Goal: Task Accomplishment & Management: Use online tool/utility

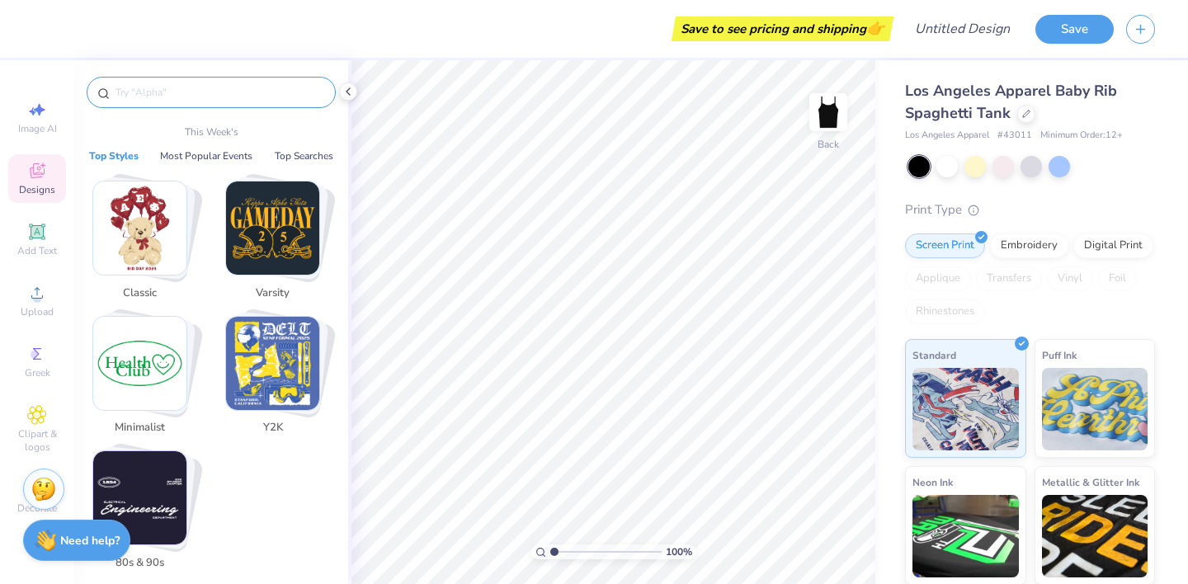
click at [168, 92] on input "text" at bounding box center [219, 92] width 211 height 17
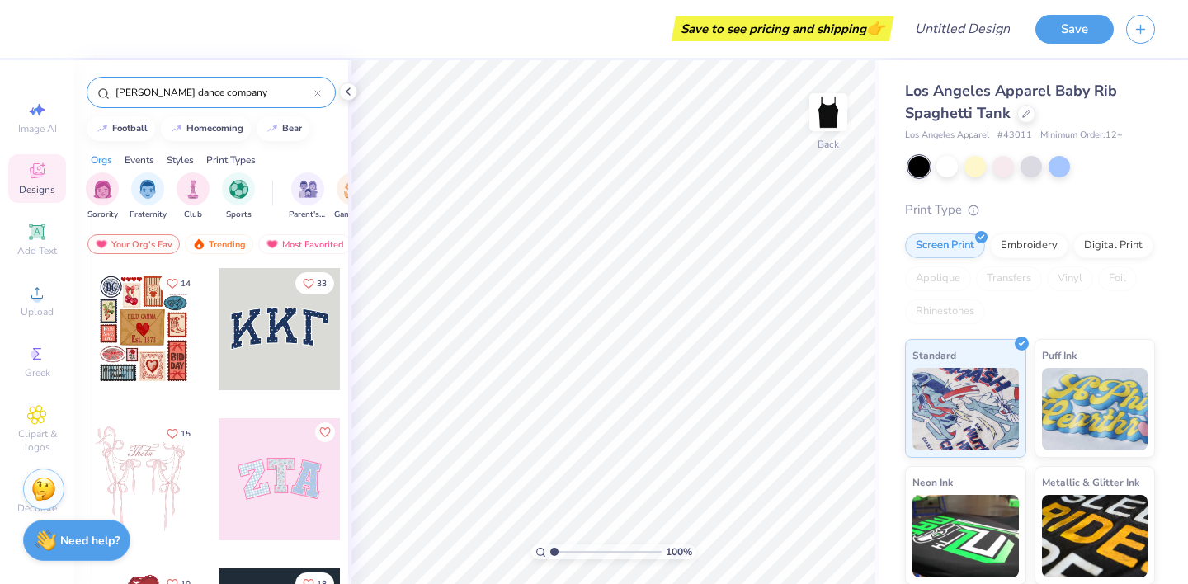
type input "[PERSON_NAME] dance company"
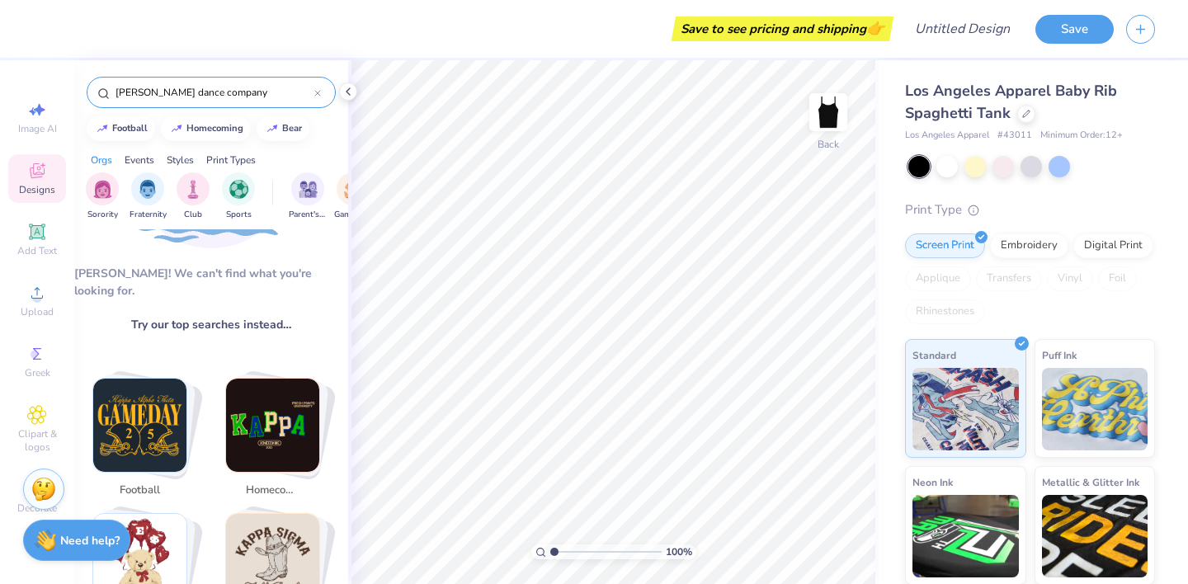
scroll to position [318, 0]
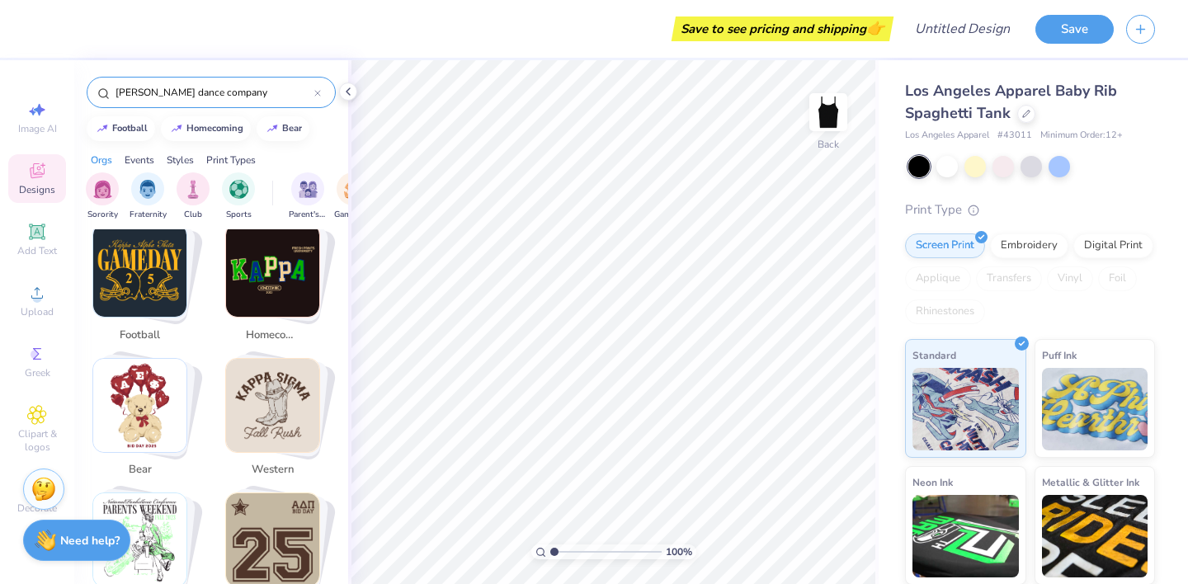
click at [318, 97] on div at bounding box center [317, 92] width 7 height 15
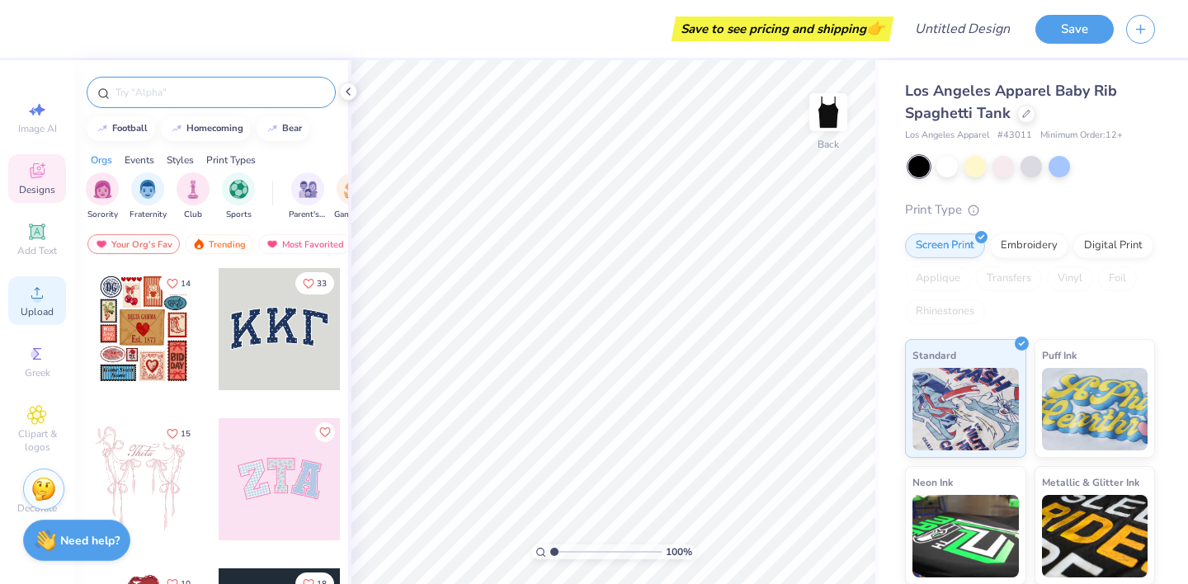
click at [46, 285] on icon at bounding box center [37, 293] width 20 height 20
click at [28, 310] on span "Upload" at bounding box center [37, 311] width 33 height 13
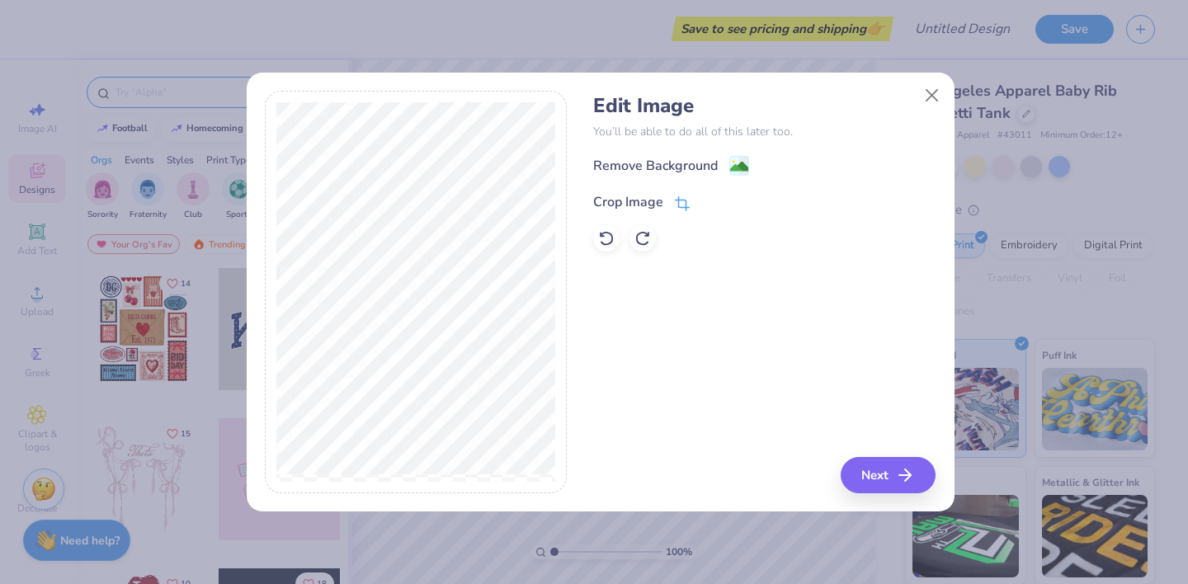
click at [682, 202] on icon at bounding box center [682, 203] width 15 height 15
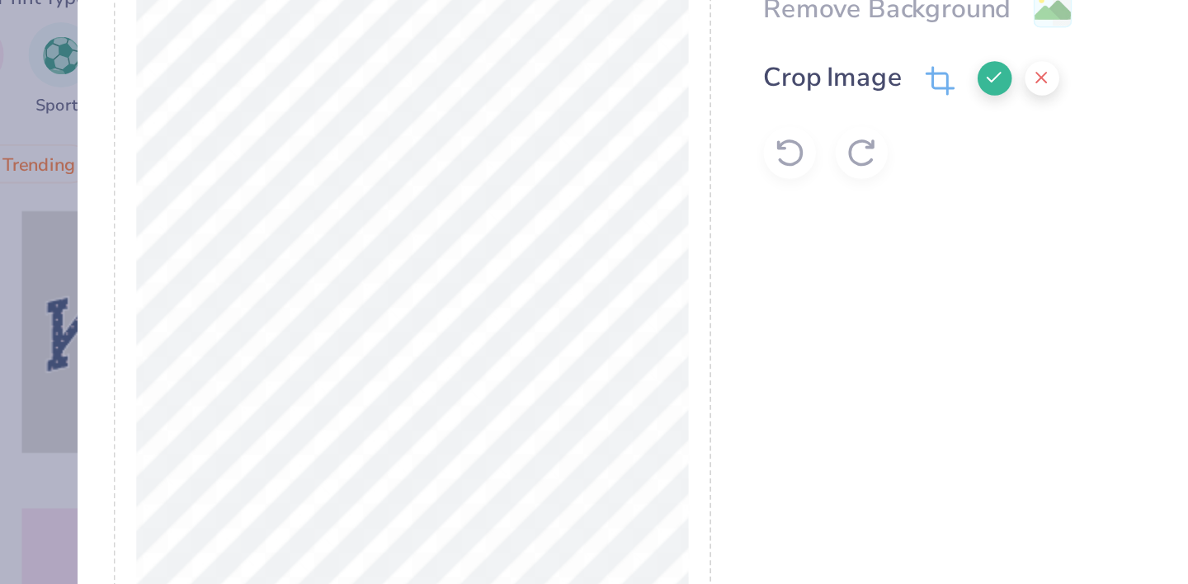
click at [712, 196] on icon at bounding box center [710, 201] width 10 height 10
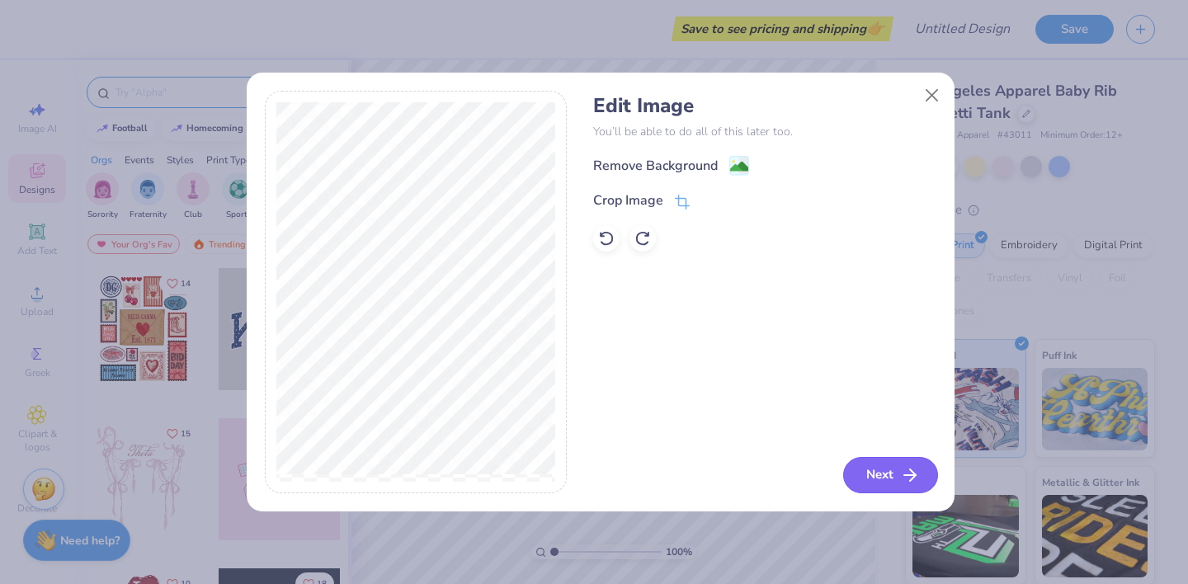
click at [895, 488] on button "Next" at bounding box center [890, 475] width 95 height 36
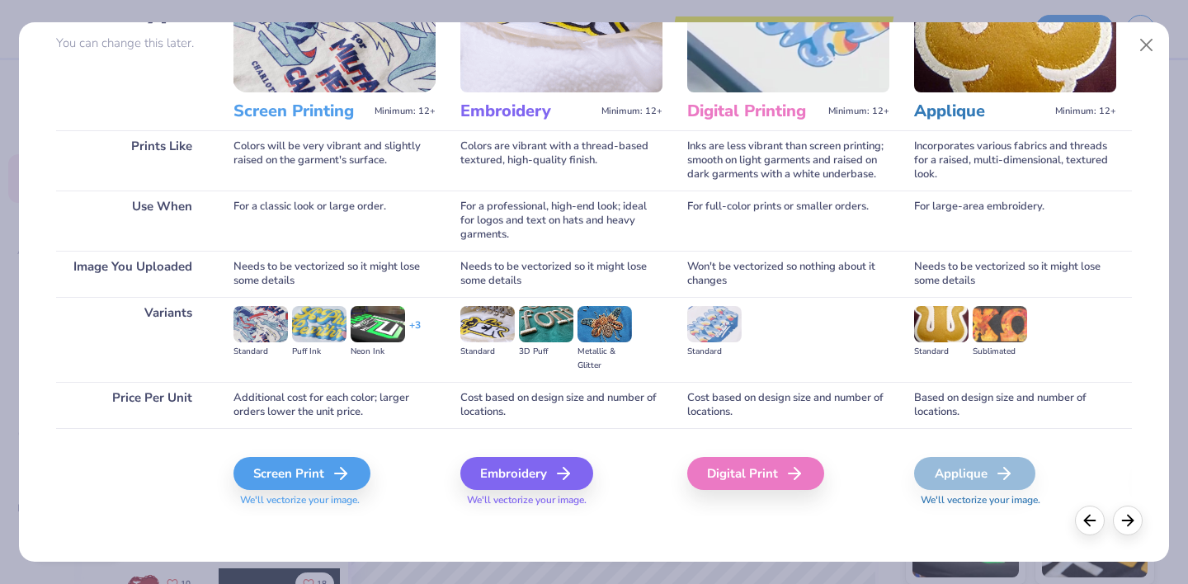
scroll to position [153, 0]
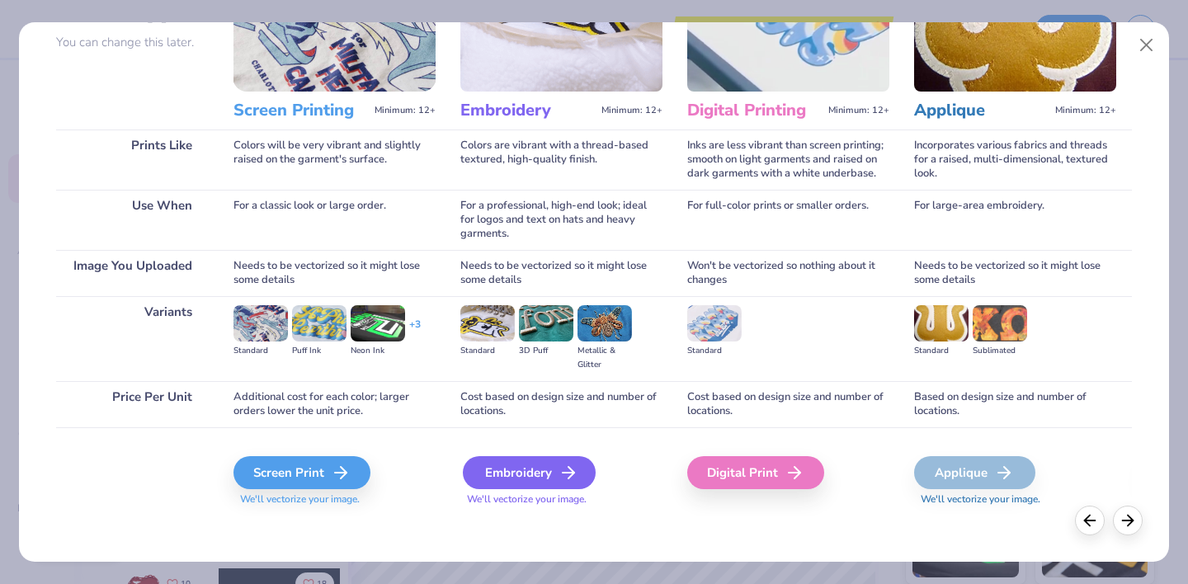
click at [549, 478] on div "Embroidery" at bounding box center [529, 472] width 133 height 33
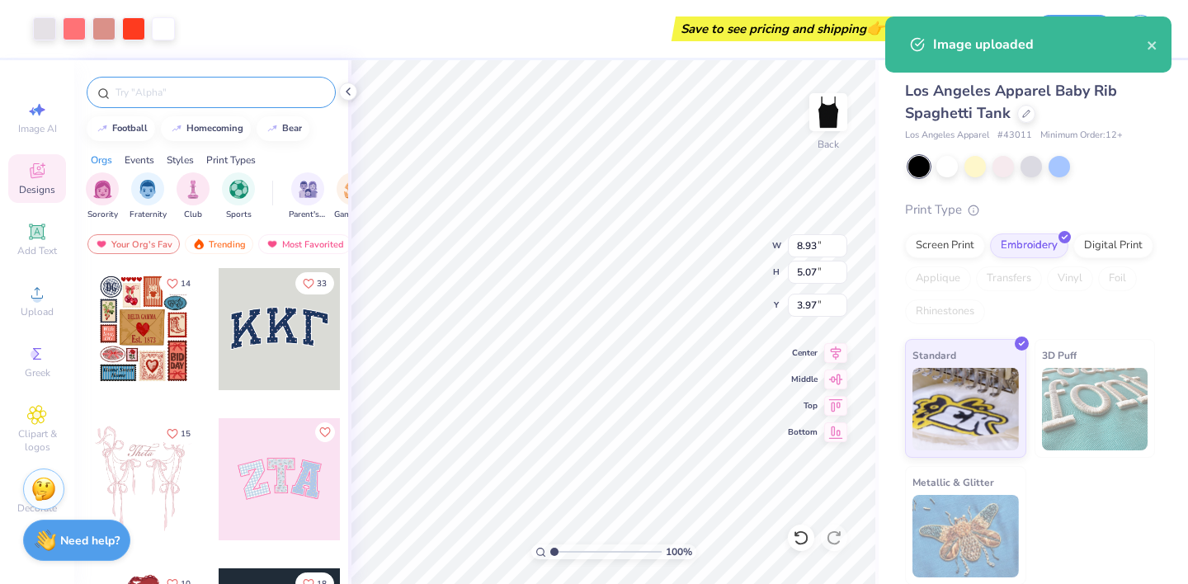
type input "1.95"
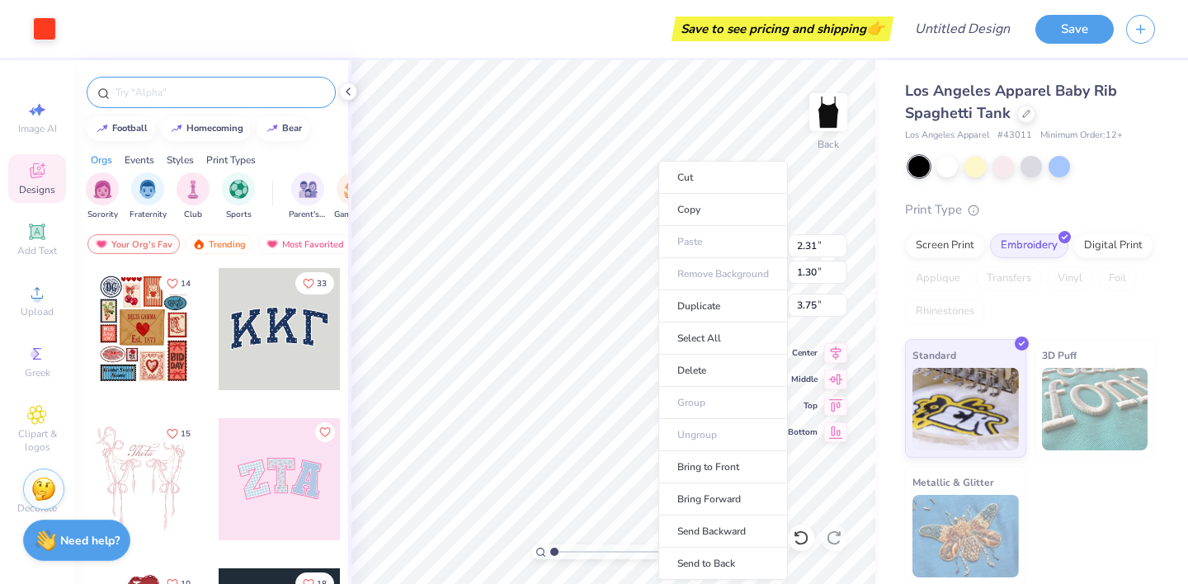
click at [740, 276] on ul "Cut Copy Paste Remove Background Duplicate Select All Delete Group Ungroup Brin…" at bounding box center [723, 370] width 130 height 419
click at [323, 333] on div at bounding box center [280, 329] width 122 height 122
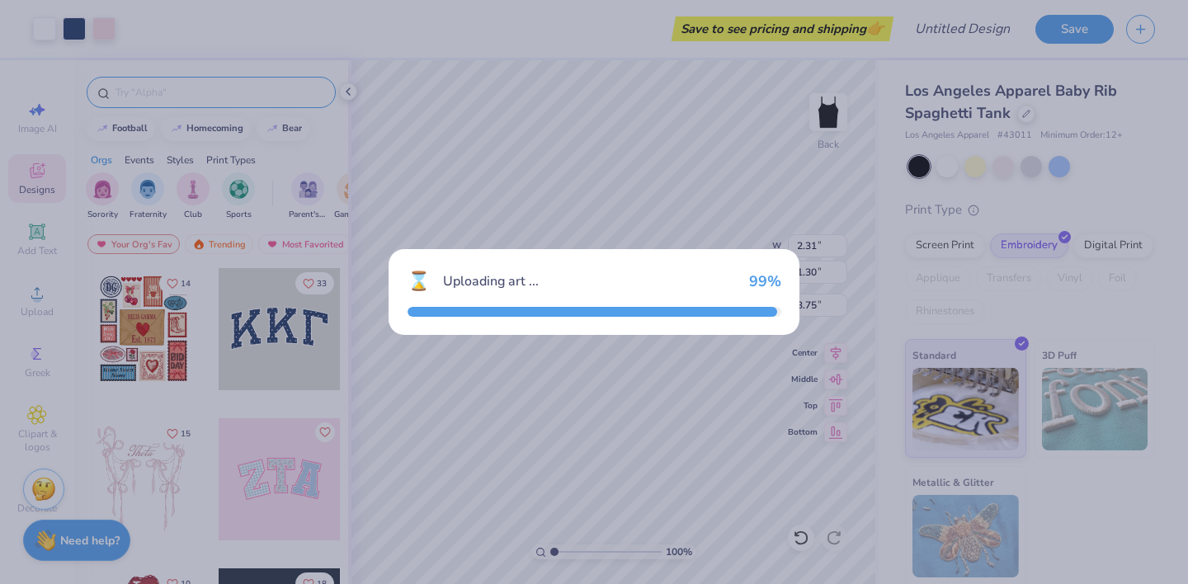
type input "7.16"
type input "3.15"
type input "4.93"
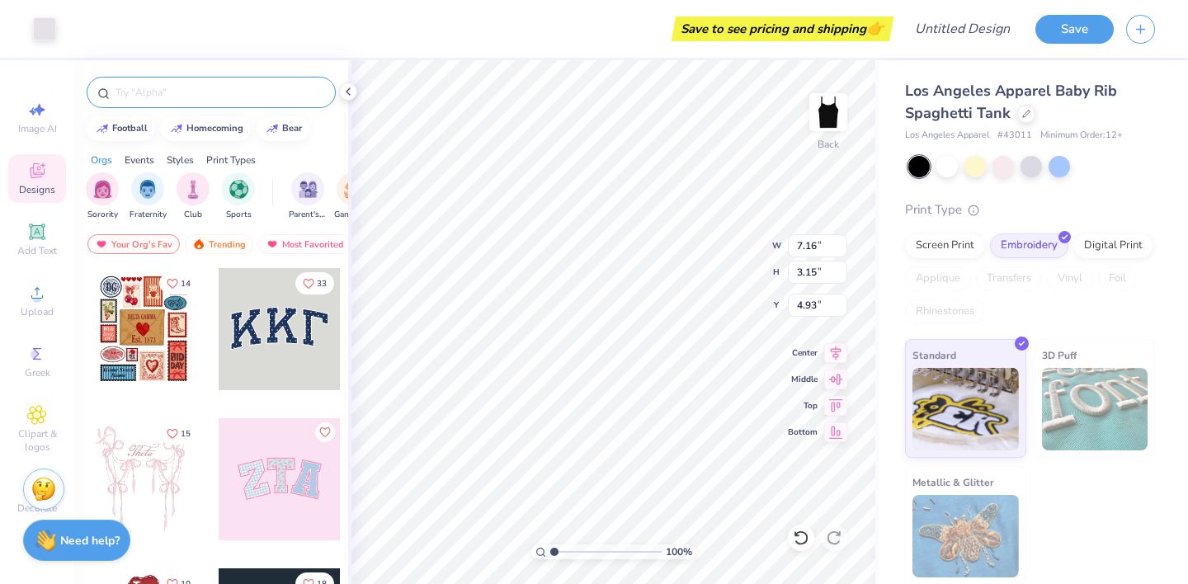
type input "1.62"
type input "1.57"
type input "1.97"
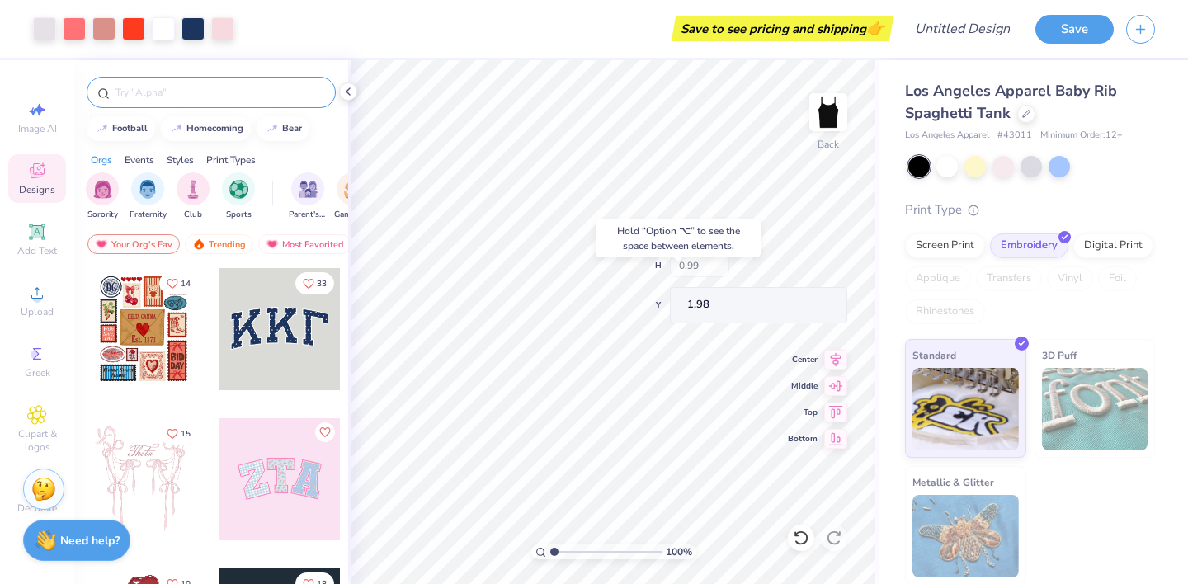
type input "1.98"
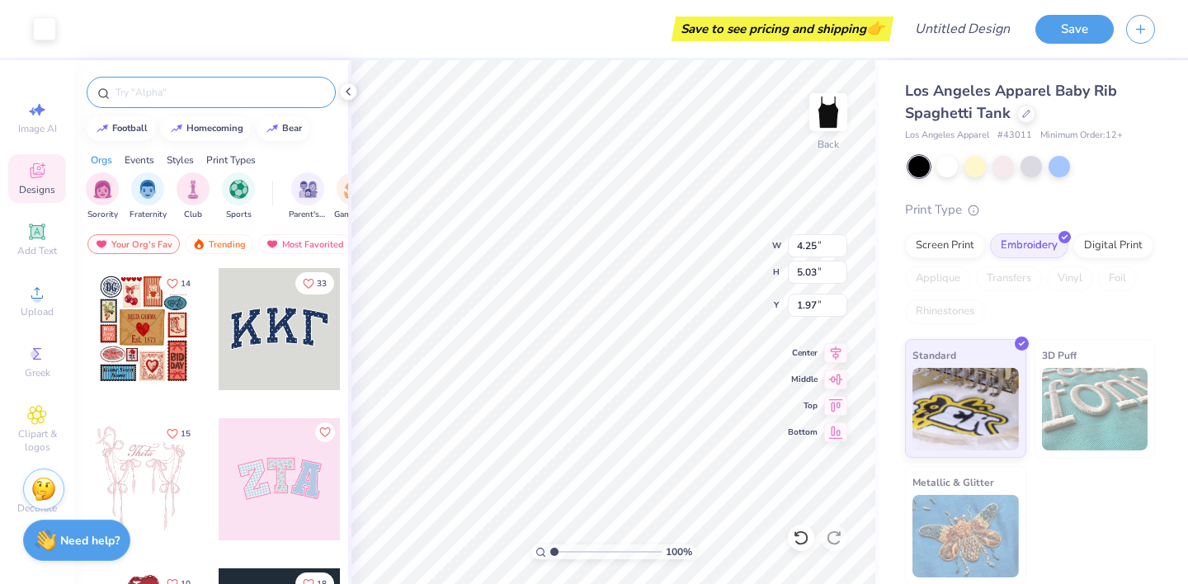
type input "3.45"
type input "3.07"
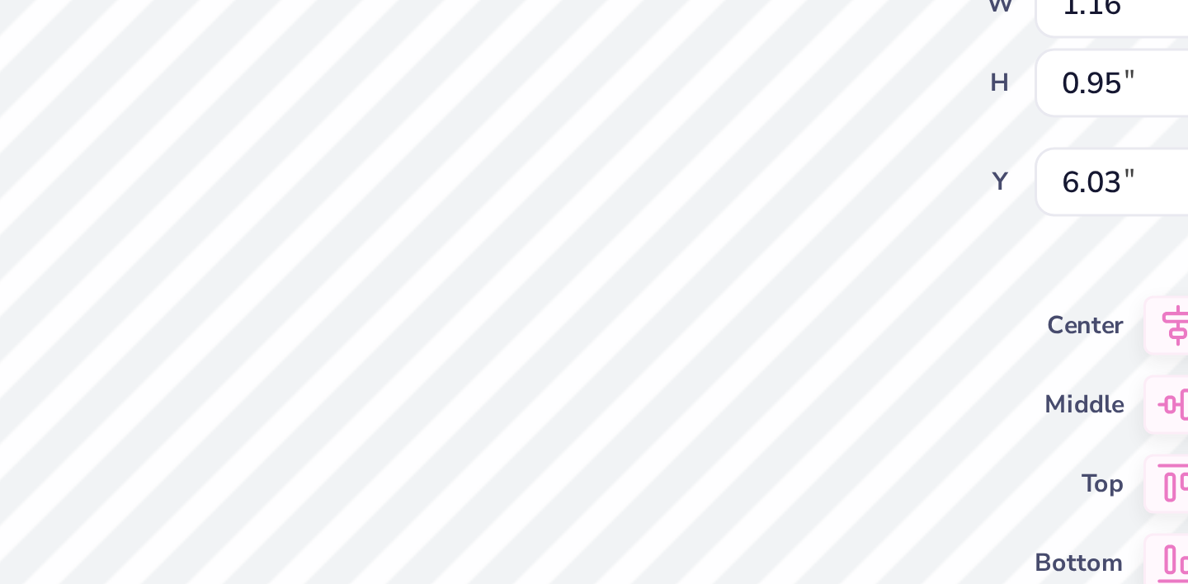
type input "0.75"
type input "0.56"
type input "6.50"
type input "1.20"
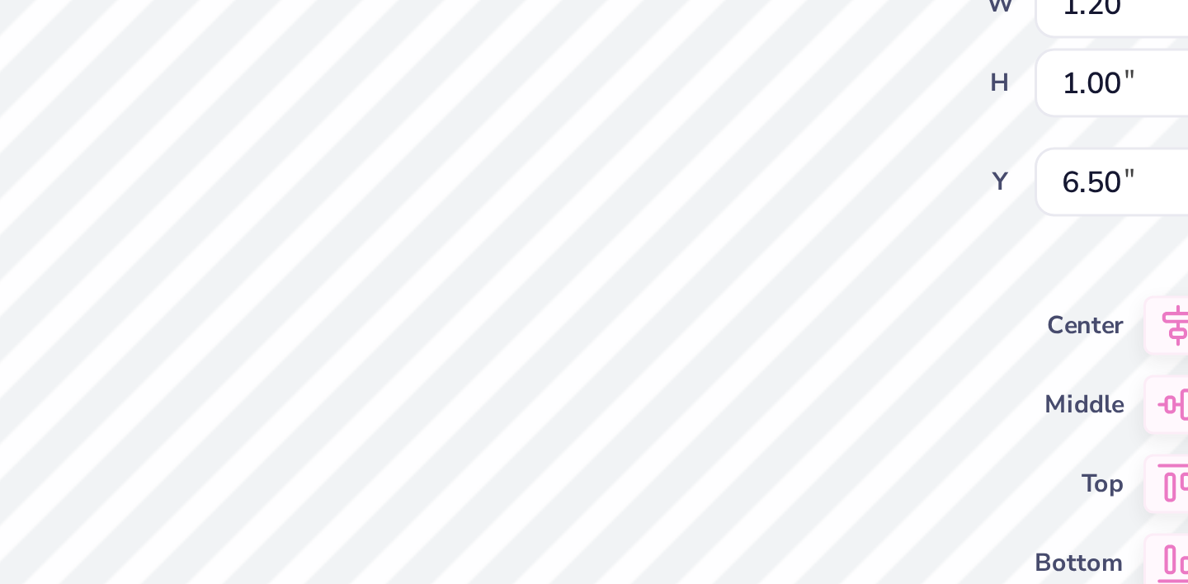
type input "1.00"
type input "6.02"
type input "5.14"
type input "6.05"
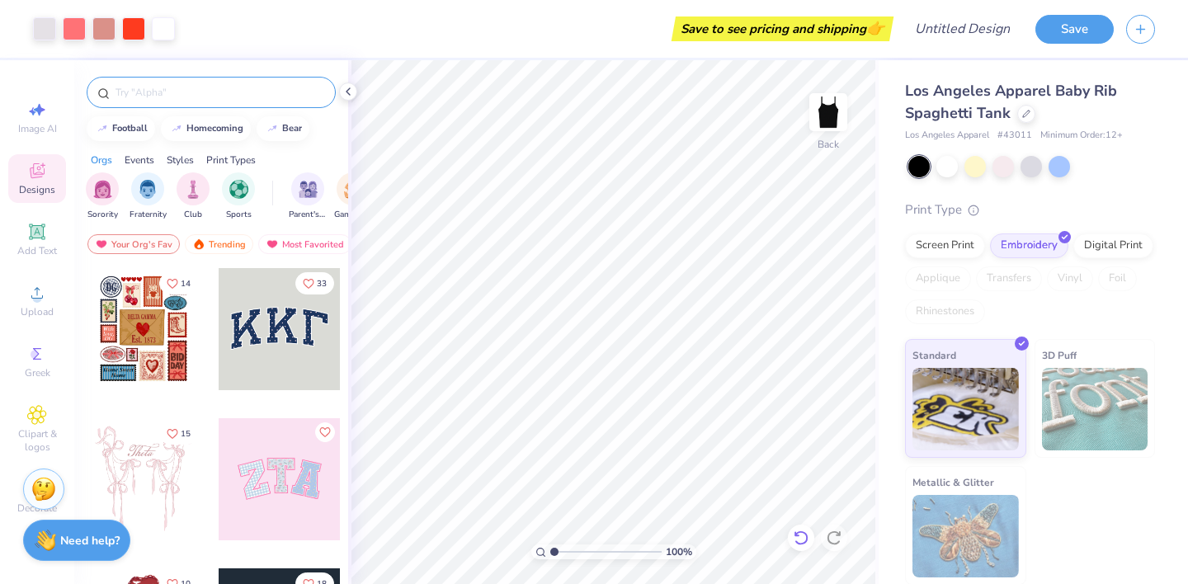
click at [799, 540] on icon at bounding box center [801, 538] width 17 height 17
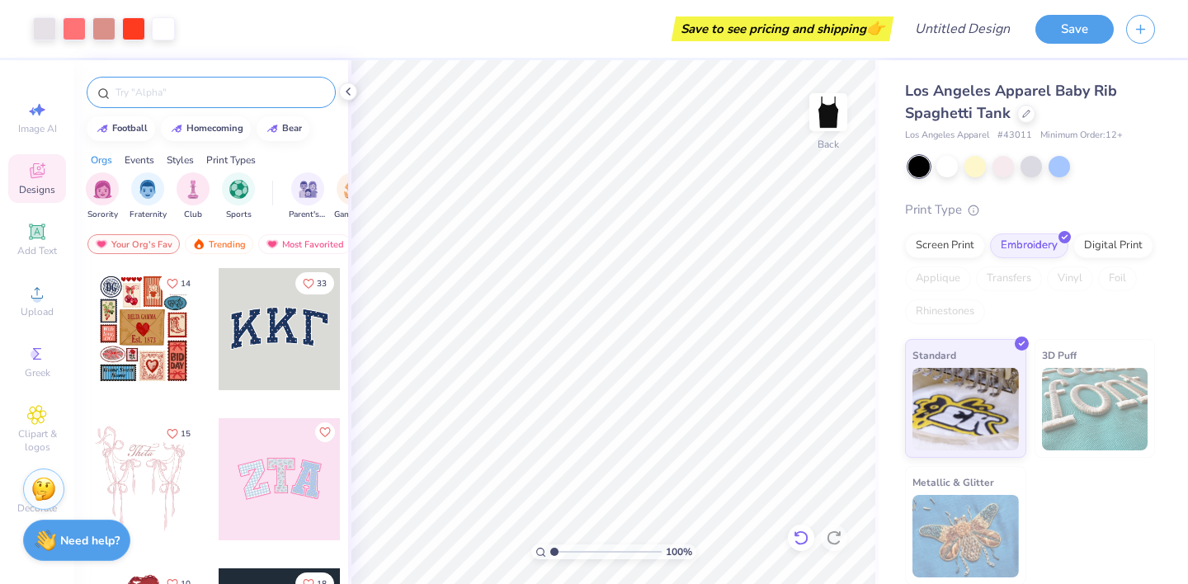
click at [799, 540] on icon at bounding box center [801, 538] width 17 height 17
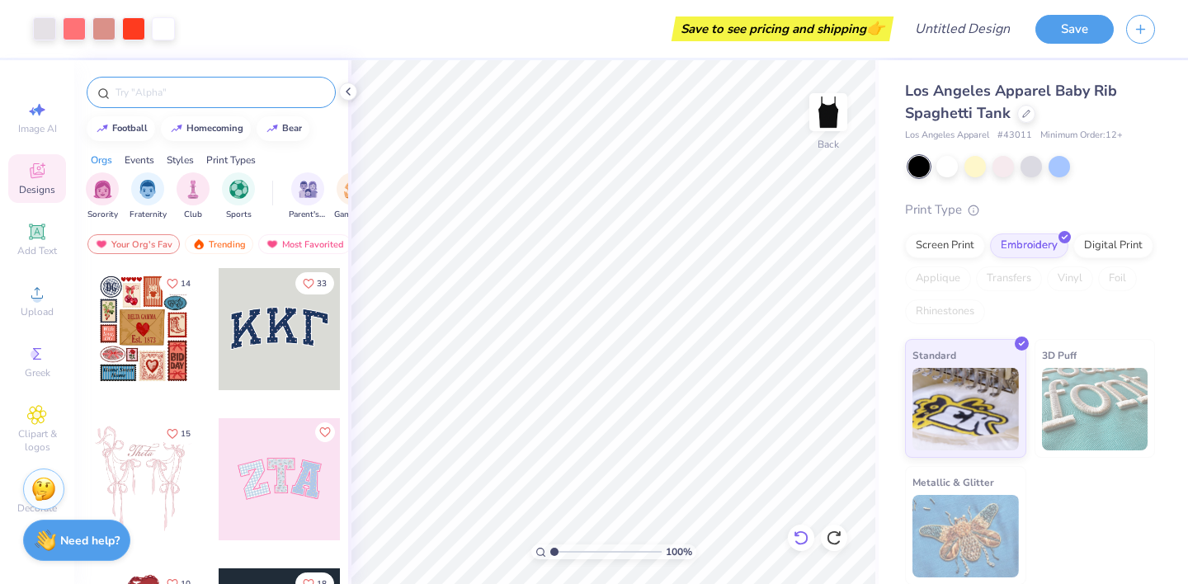
click at [799, 540] on icon at bounding box center [801, 538] width 17 height 17
type input "2.76"
type input "5.01"
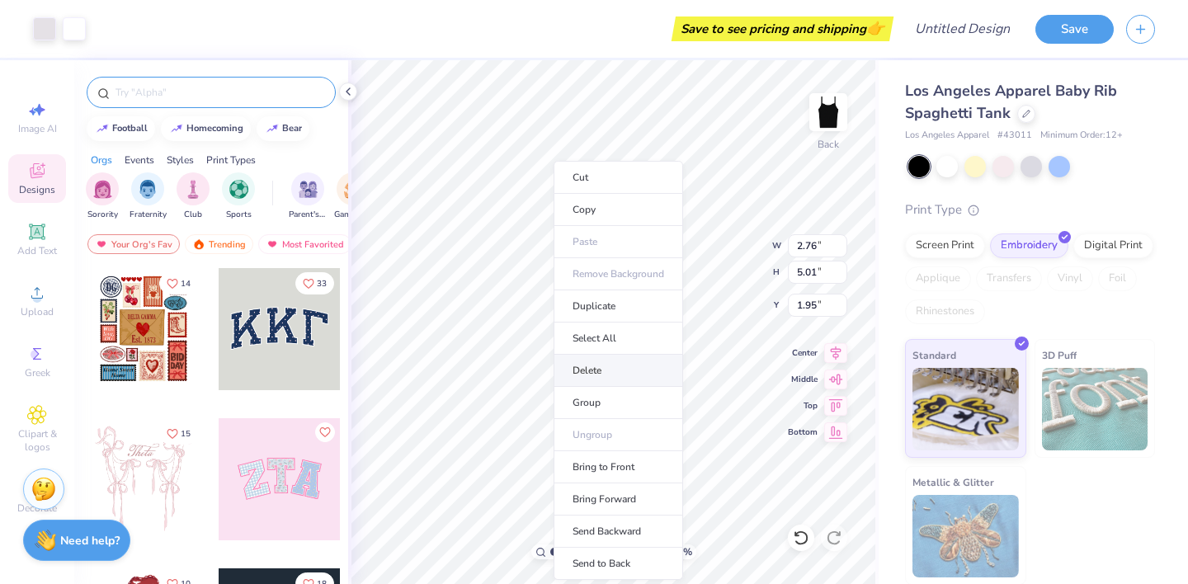
click at [604, 376] on li "Delete" at bounding box center [619, 371] width 130 height 32
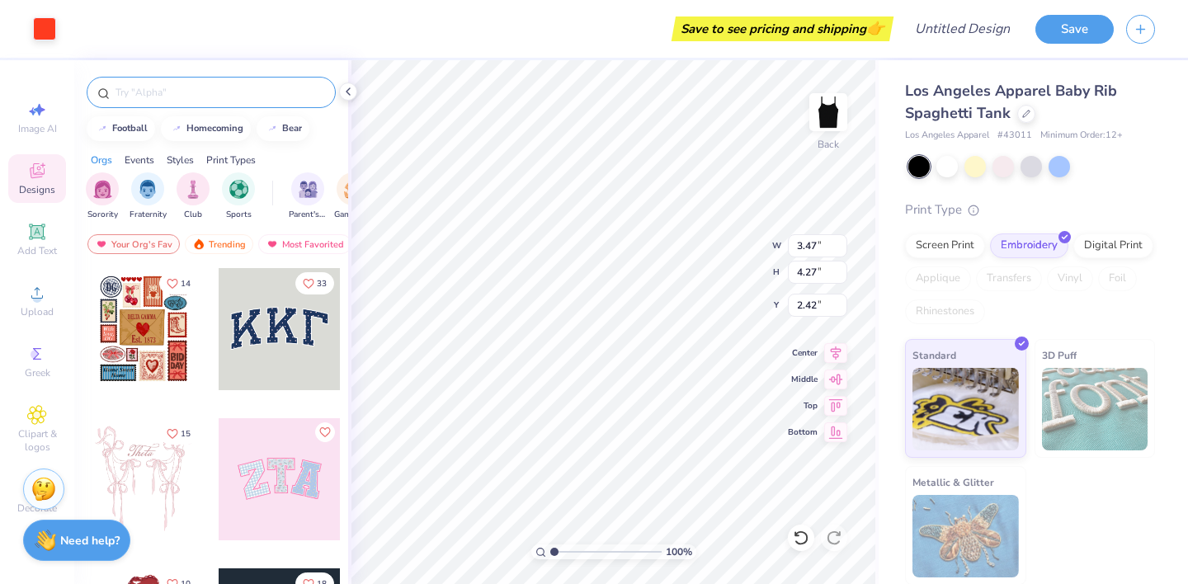
type input "2.51"
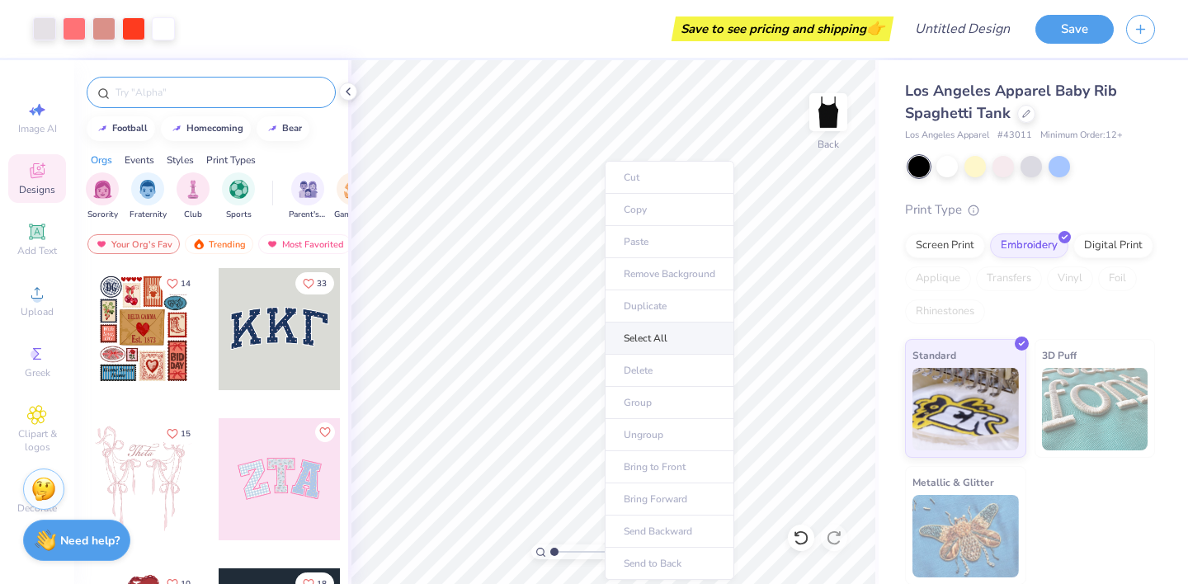
click at [633, 331] on li "Select All" at bounding box center [670, 339] width 130 height 32
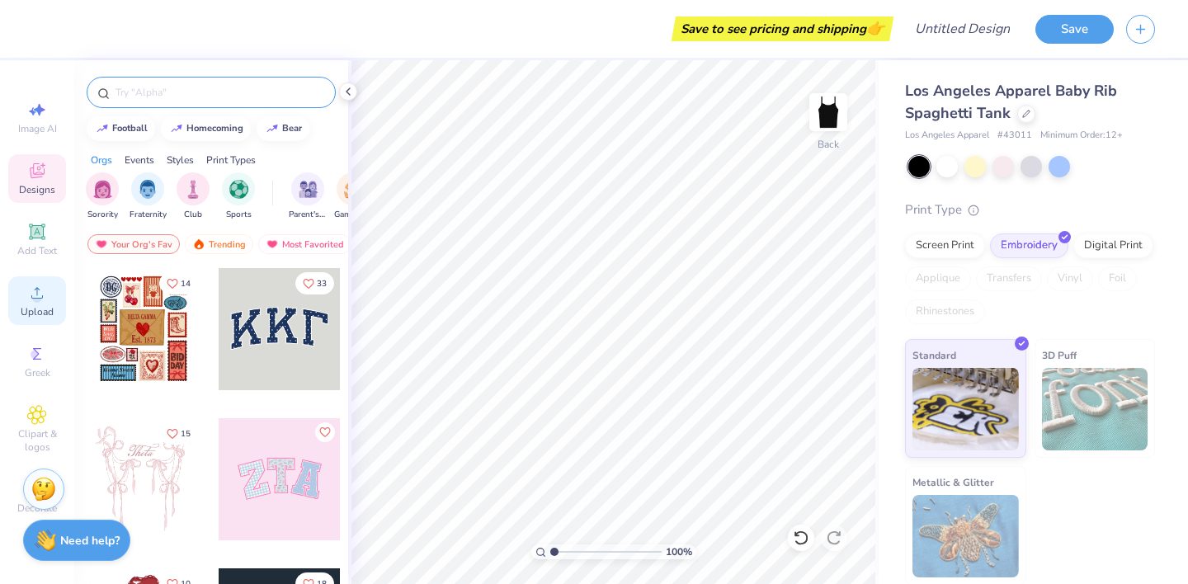
click at [36, 301] on circle at bounding box center [36, 298] width 9 height 9
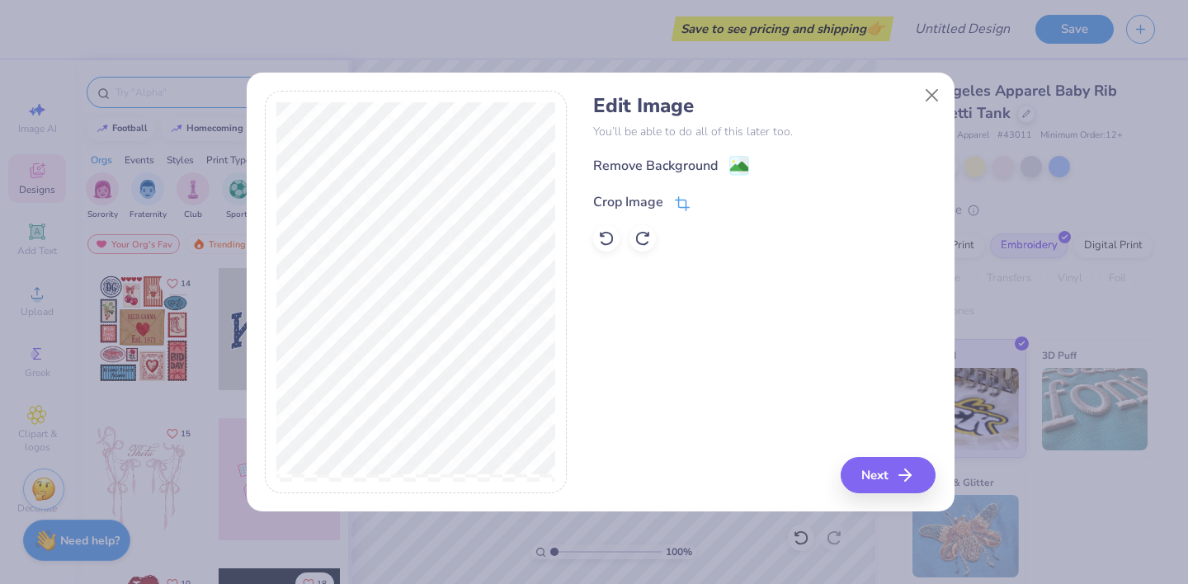
click at [681, 198] on icon at bounding box center [682, 203] width 15 height 15
click at [896, 462] on div "Edit Image You’ll be able to do all of this later too. Remove Background Crop I…" at bounding box center [764, 292] width 342 height 403
click at [710, 196] on icon at bounding box center [710, 201] width 10 height 10
click at [890, 477] on button "Next" at bounding box center [890, 475] width 95 height 36
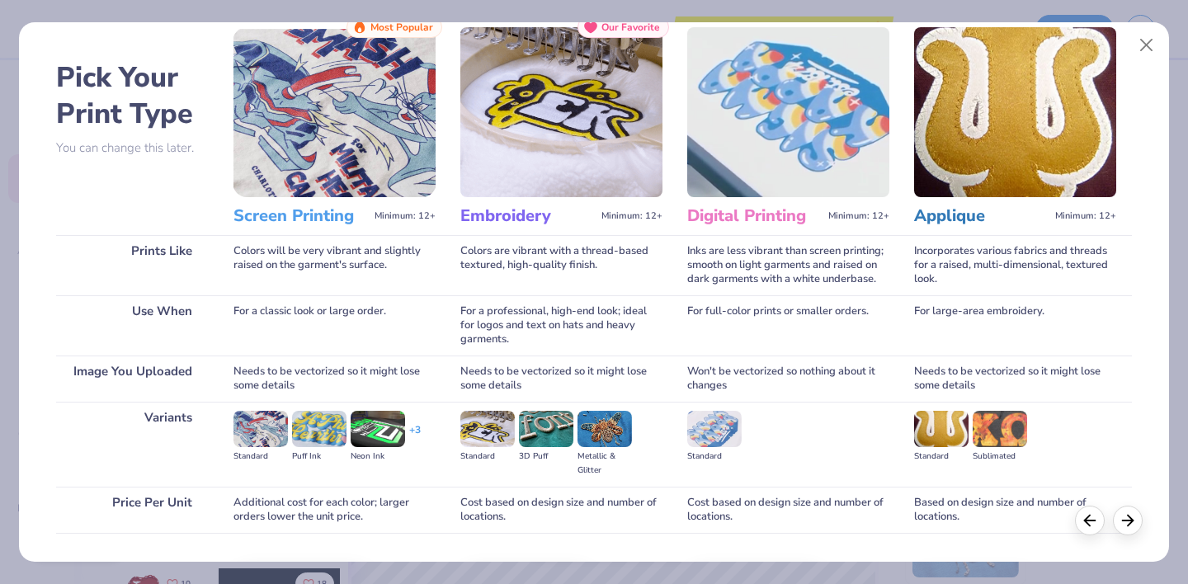
scroll to position [156, 0]
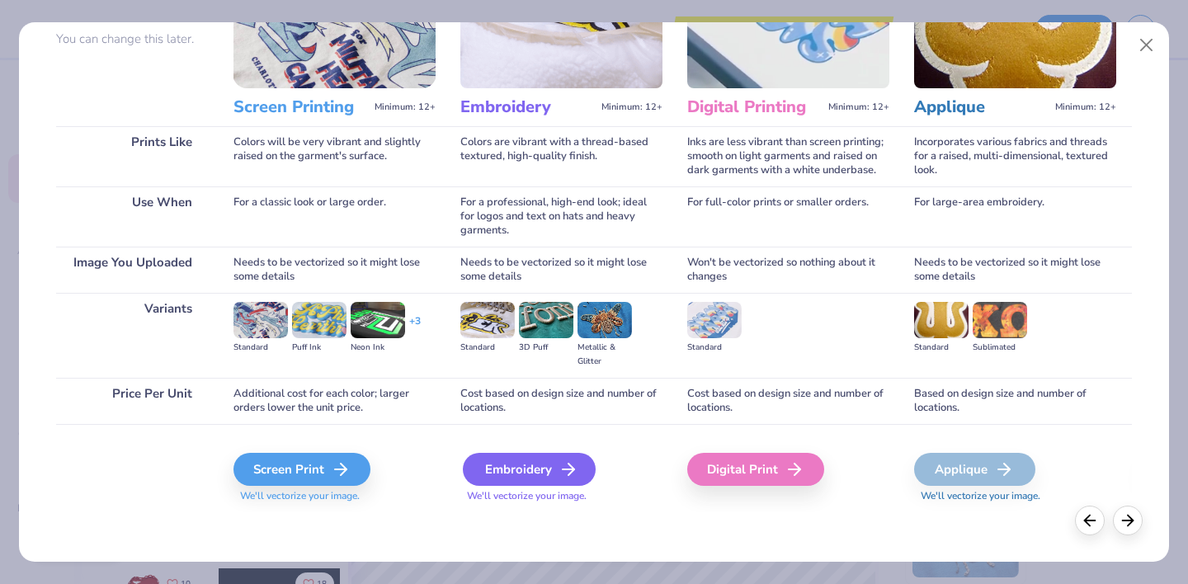
click at [533, 474] on div "Embroidery" at bounding box center [529, 469] width 133 height 33
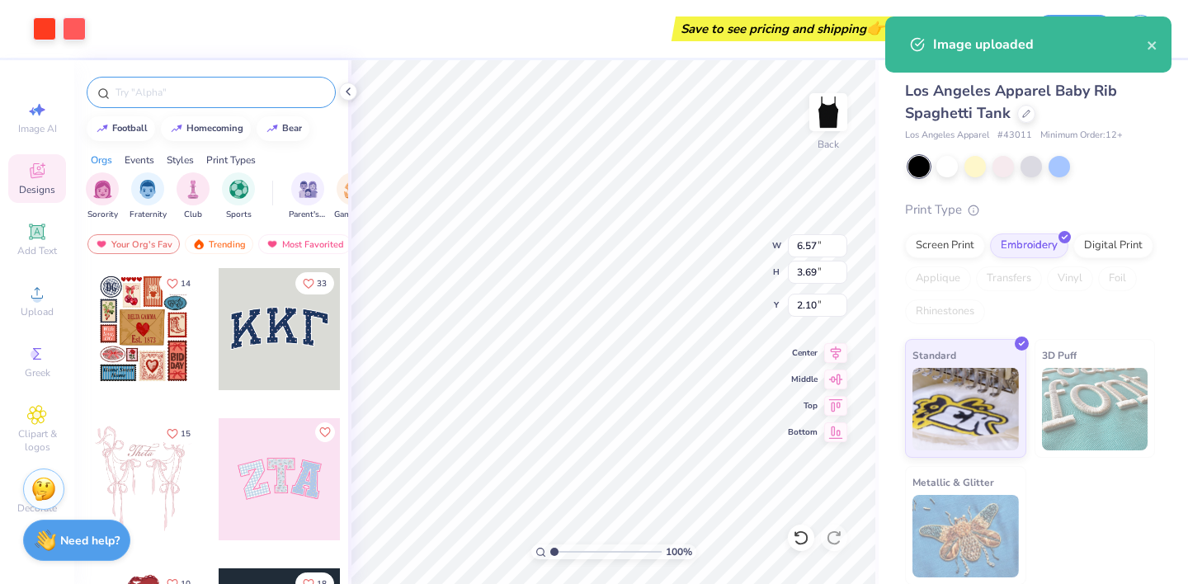
type input "2.10"
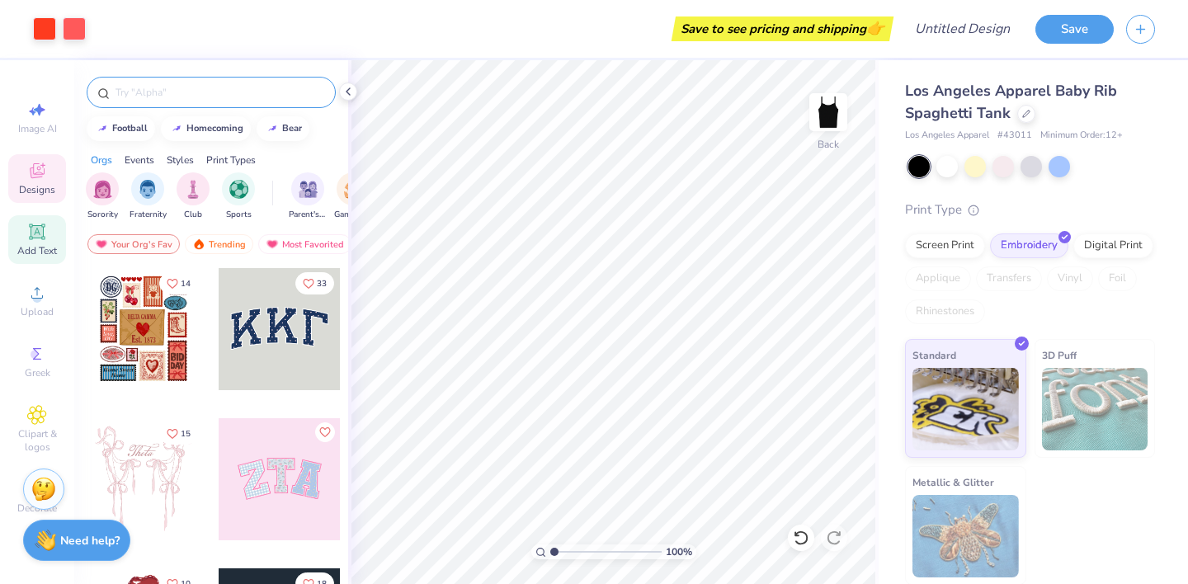
click at [30, 240] on icon at bounding box center [37, 232] width 20 height 20
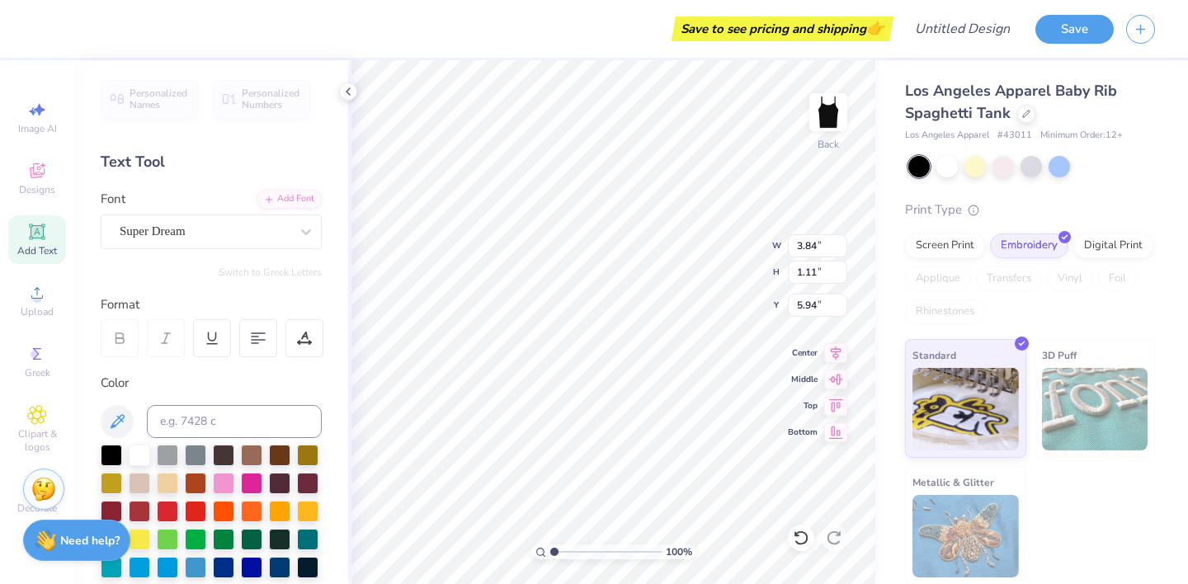
scroll to position [13, 2]
type textarea "l"
type textarea "Little"
type input "0.77"
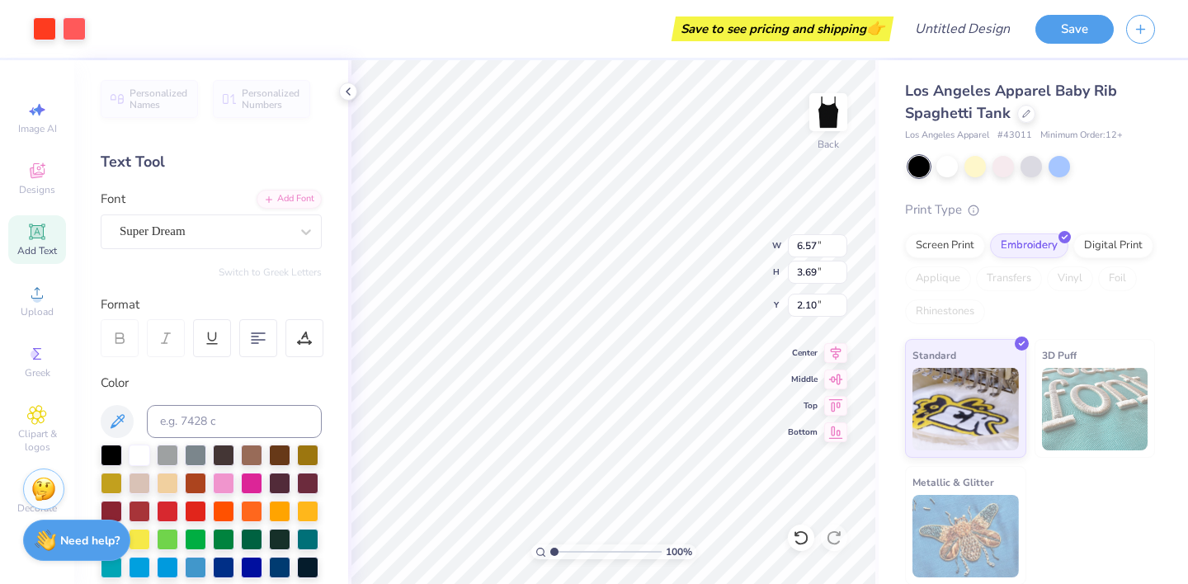
type input "2.81"
type input "4.02"
type input "1.11"
type input "1.52"
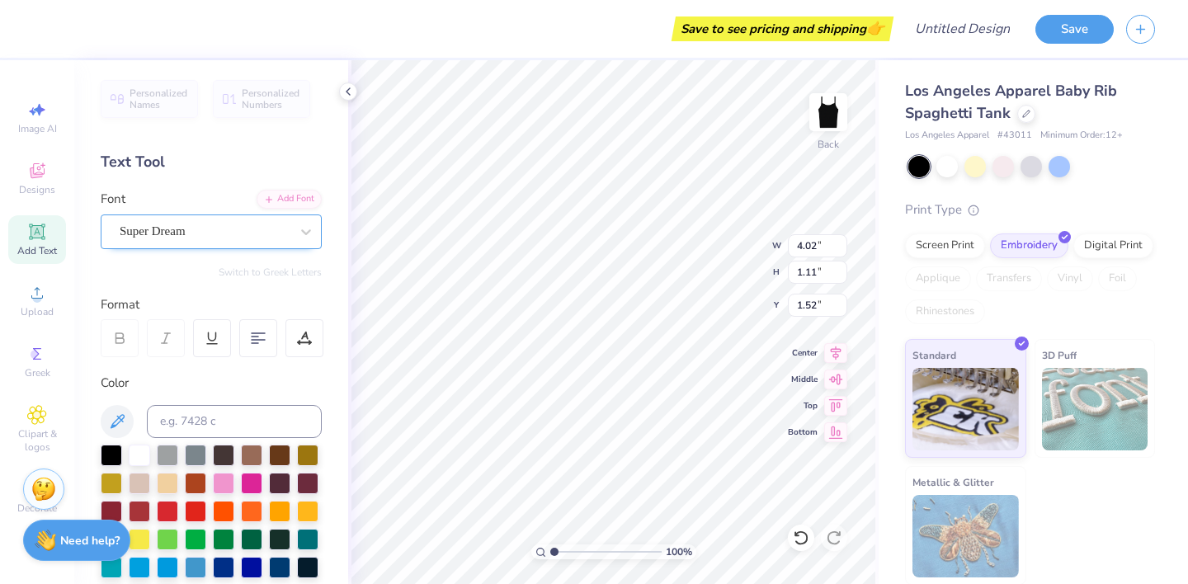
click at [215, 236] on div "Super Dream" at bounding box center [204, 232] width 173 height 26
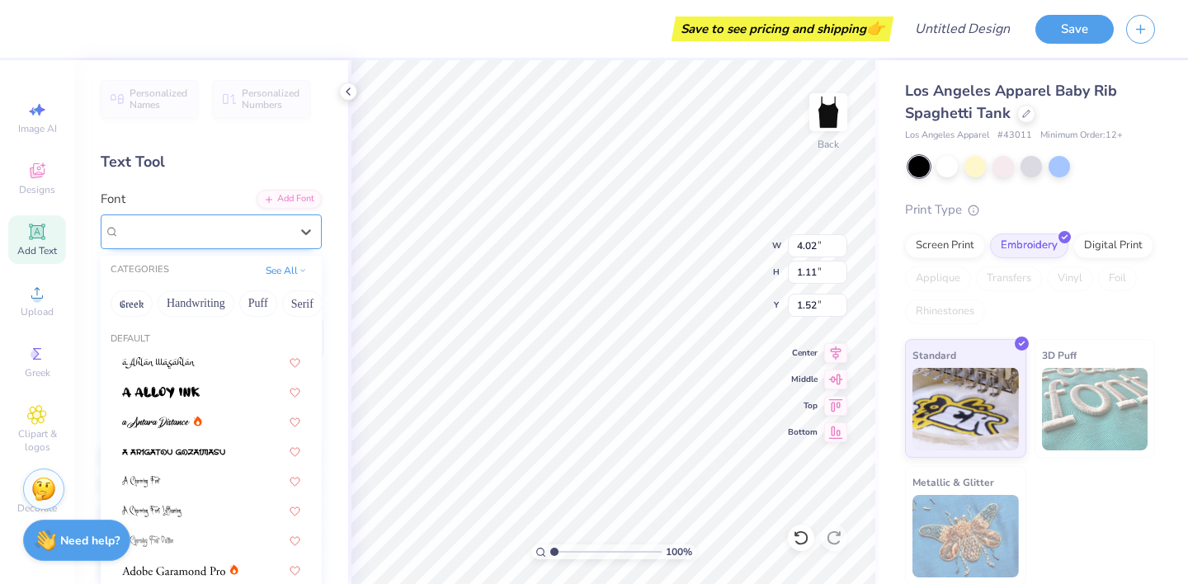
click at [215, 236] on div "Super Dream" at bounding box center [205, 231] width 170 height 19
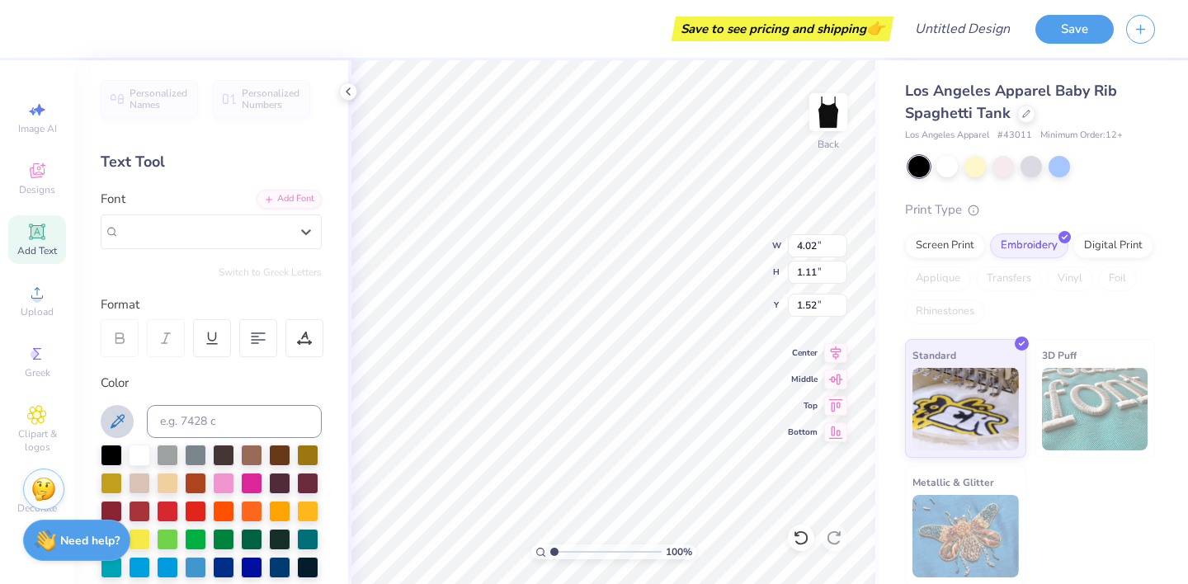
click at [118, 420] on icon at bounding box center [117, 422] width 20 height 20
type input "6.50"
type input "1.46"
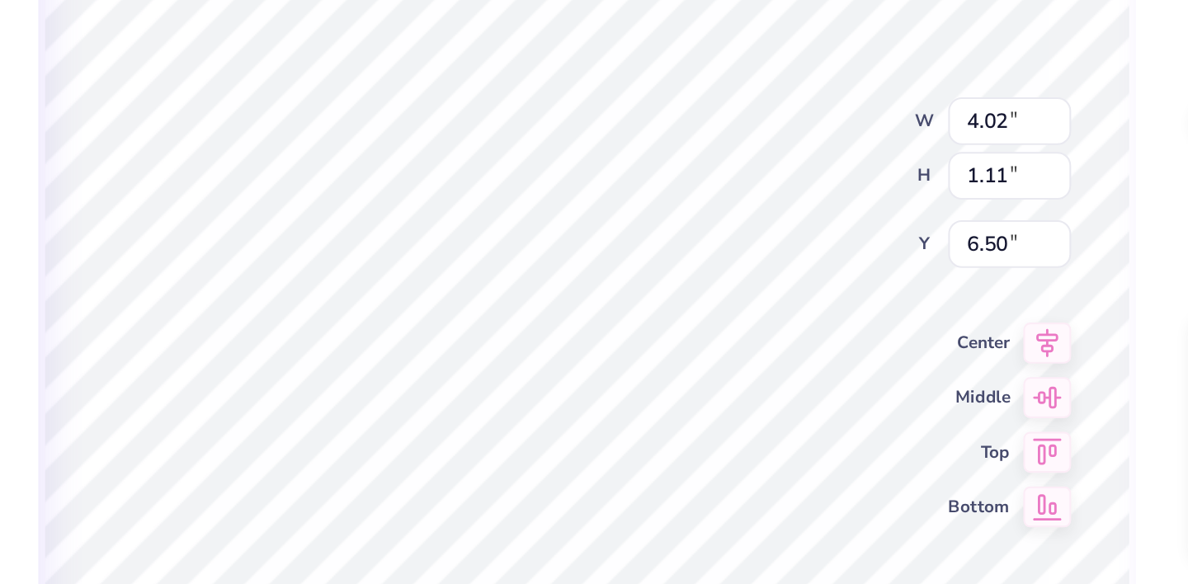
type input "2.09"
type input "0.58"
type input "4.86"
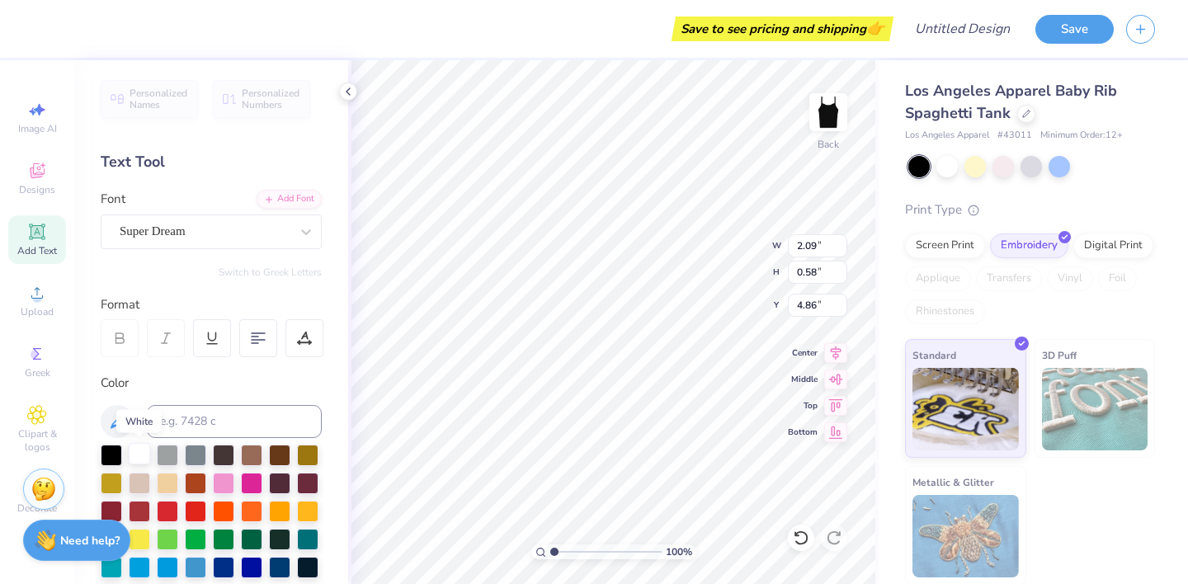
click at [136, 455] on div at bounding box center [139, 453] width 21 height 21
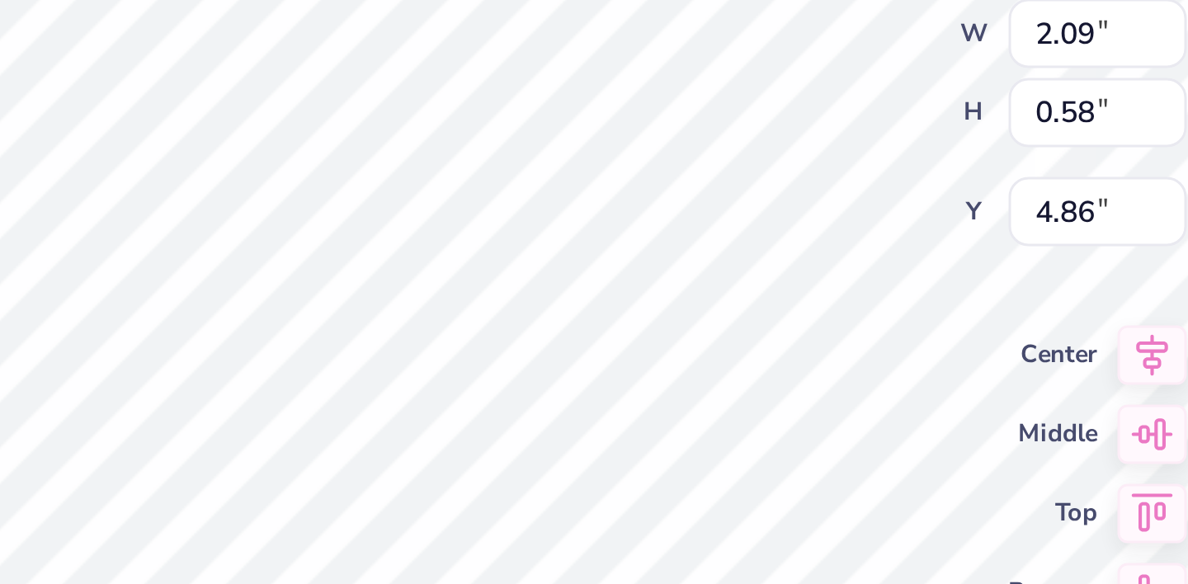
scroll to position [13, 2]
type input "1.82"
type input "0.50"
type input "4.93"
type input "1.41"
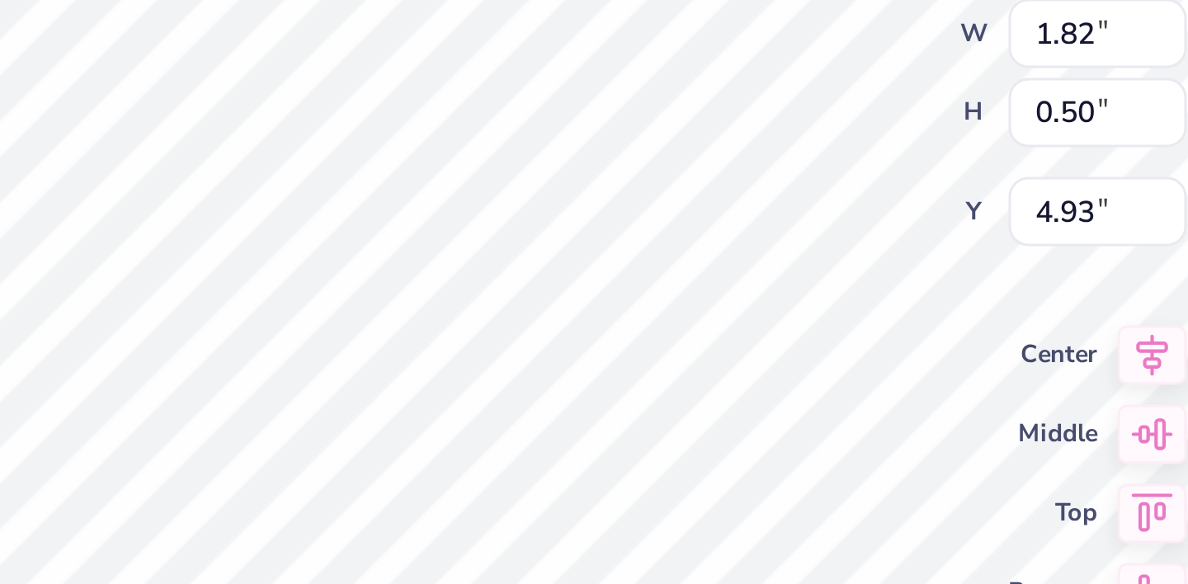
type input "0.39"
type input "4.75"
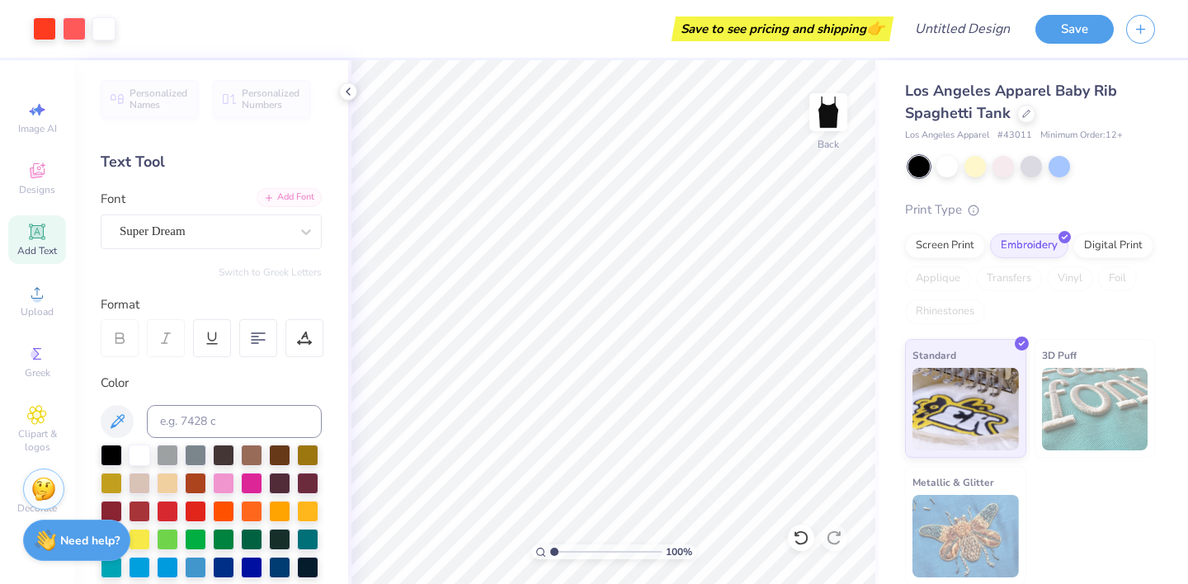
click at [281, 202] on div "Add Font" at bounding box center [289, 197] width 65 height 19
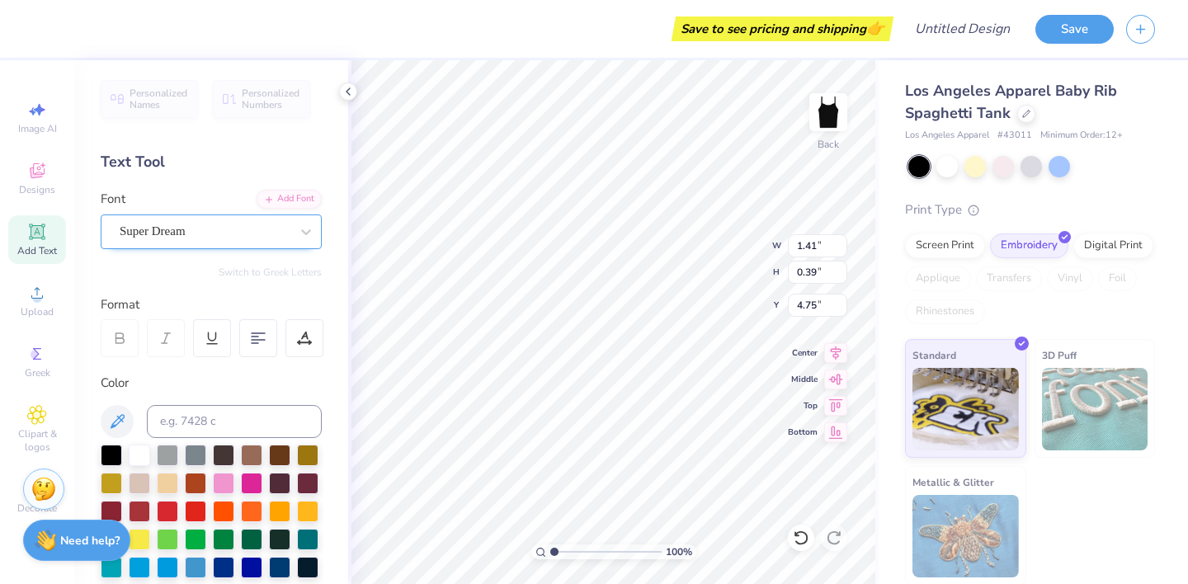
click at [262, 234] on div "Super Dream" at bounding box center [204, 232] width 173 height 26
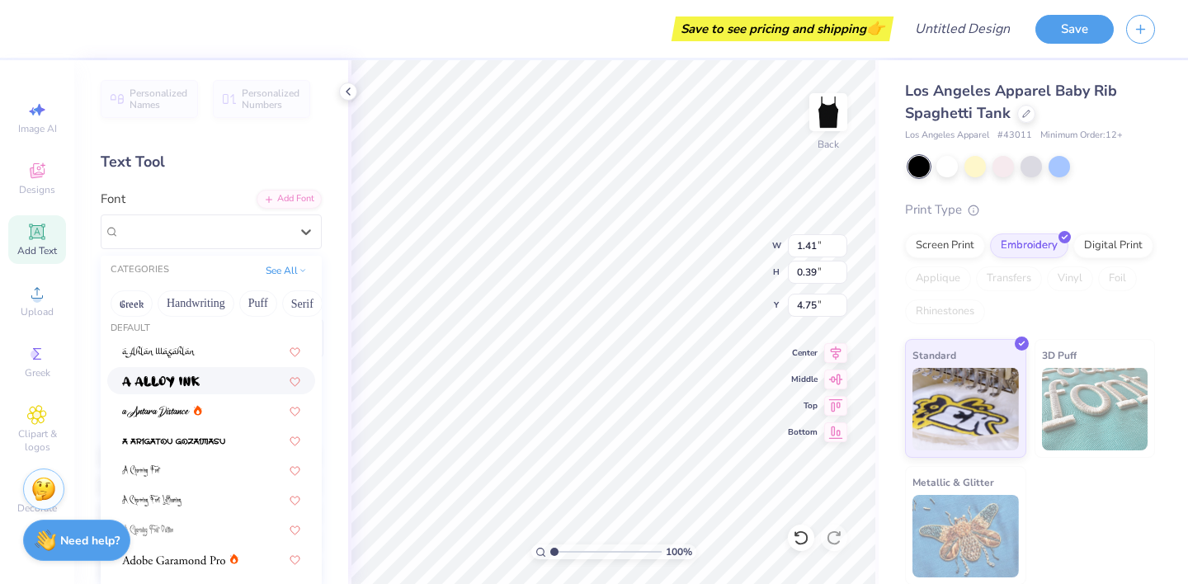
scroll to position [10, 0]
click at [259, 177] on div "Personalized Names Personalized Numbers Text Tool Add Font Font option a Alloy …" at bounding box center [211, 322] width 274 height 524
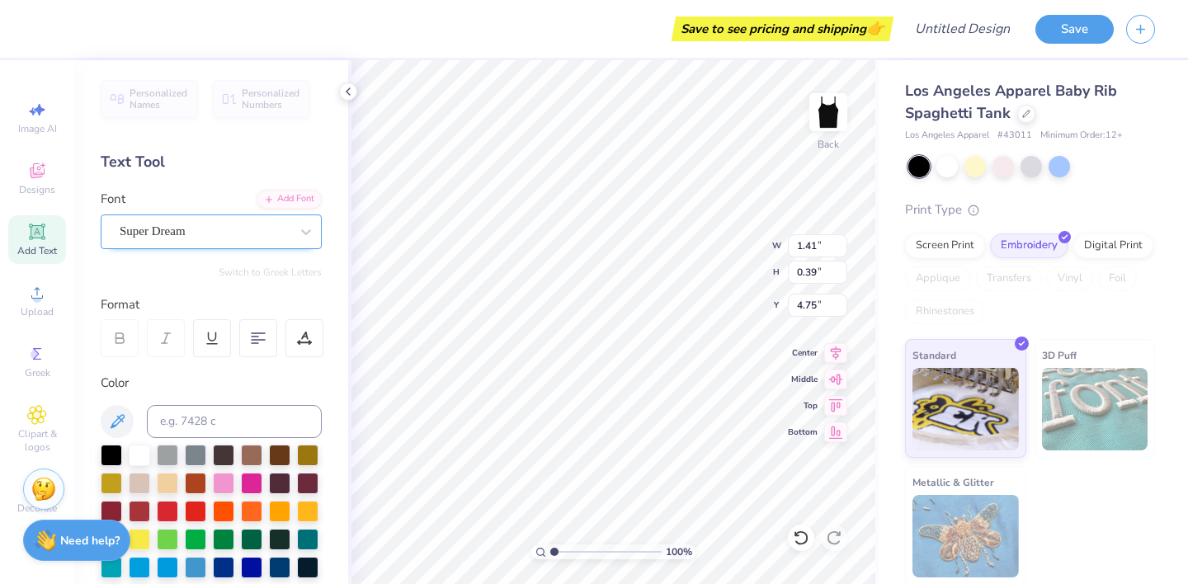
click at [243, 232] on div "Super Dream" at bounding box center [204, 232] width 173 height 26
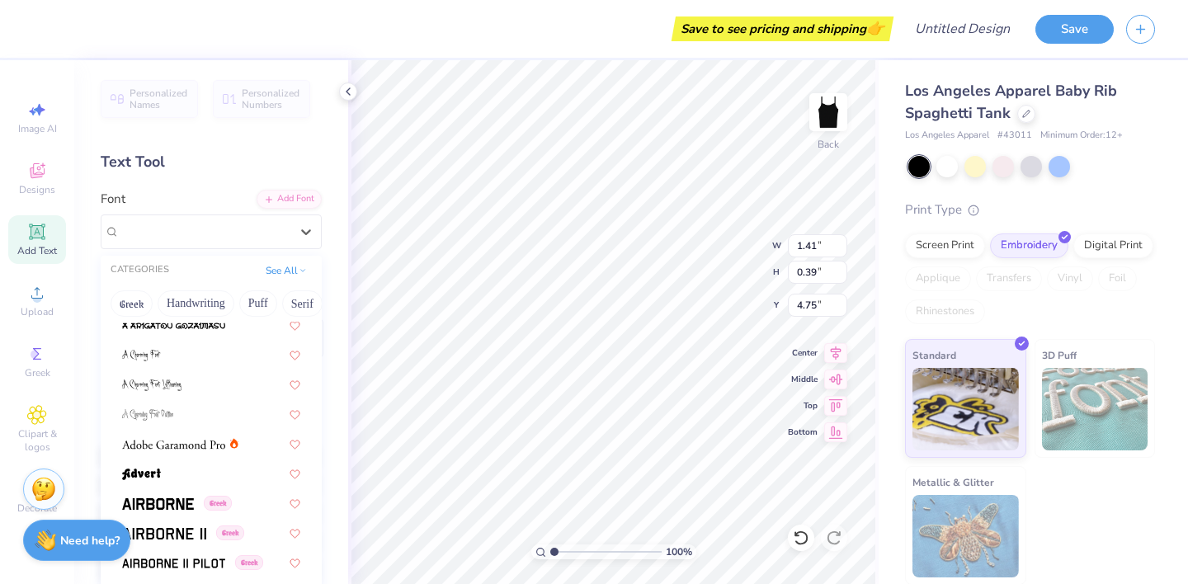
scroll to position [168, 0]
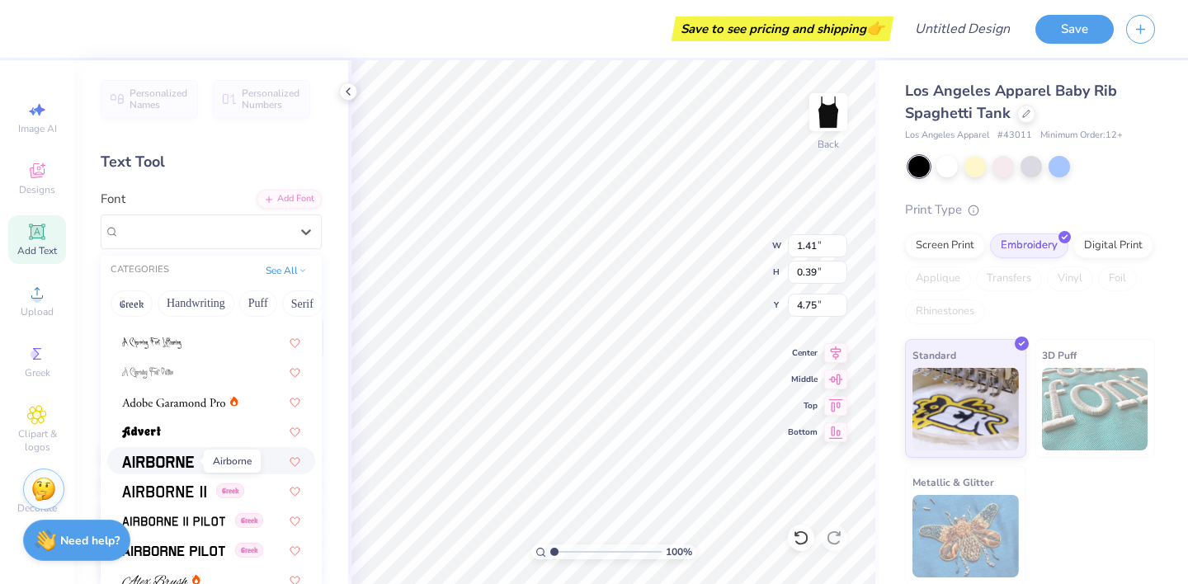
click at [172, 466] on img at bounding box center [158, 462] width 72 height 12
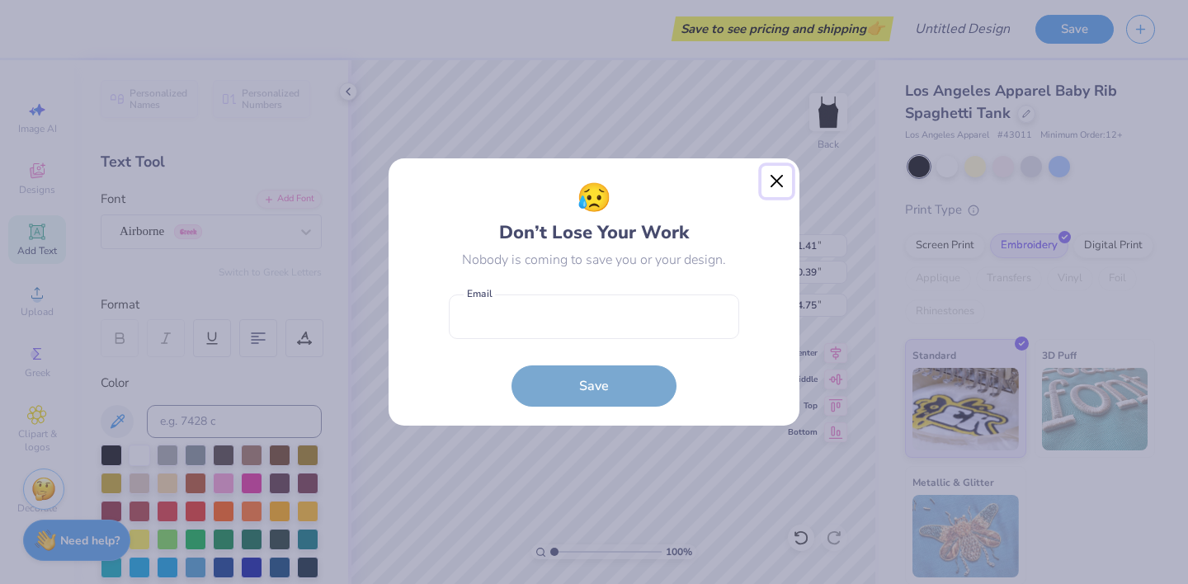
click at [779, 180] on button "Close" at bounding box center [777, 181] width 31 height 31
type input "1.73"
type input "0.41"
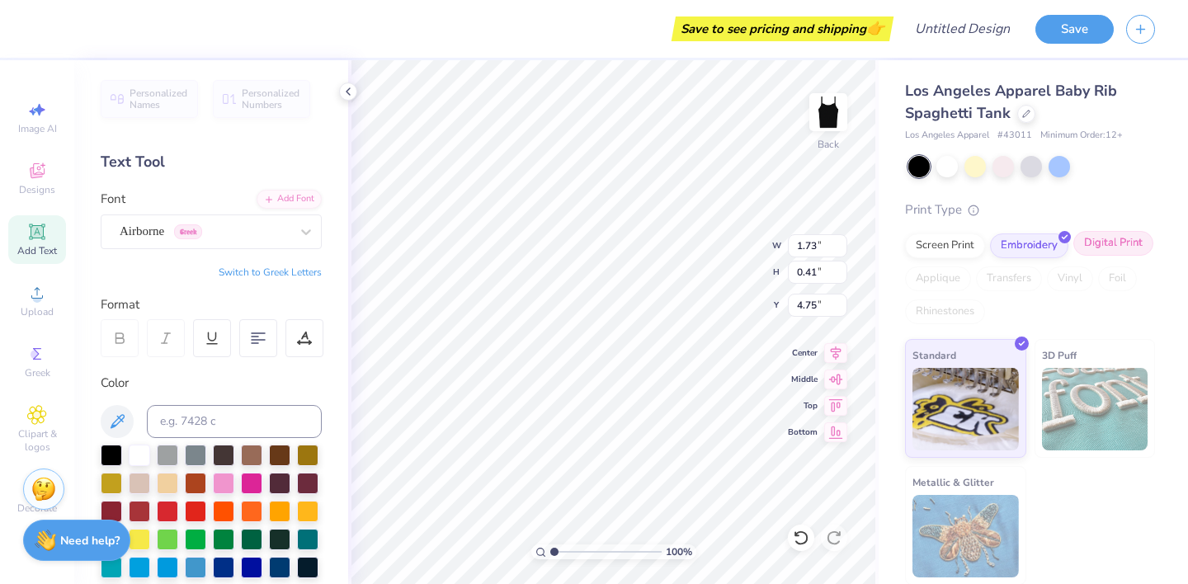
scroll to position [1, 0]
click at [797, 544] on icon at bounding box center [801, 538] width 17 height 17
type input "1.41"
type input "0.39"
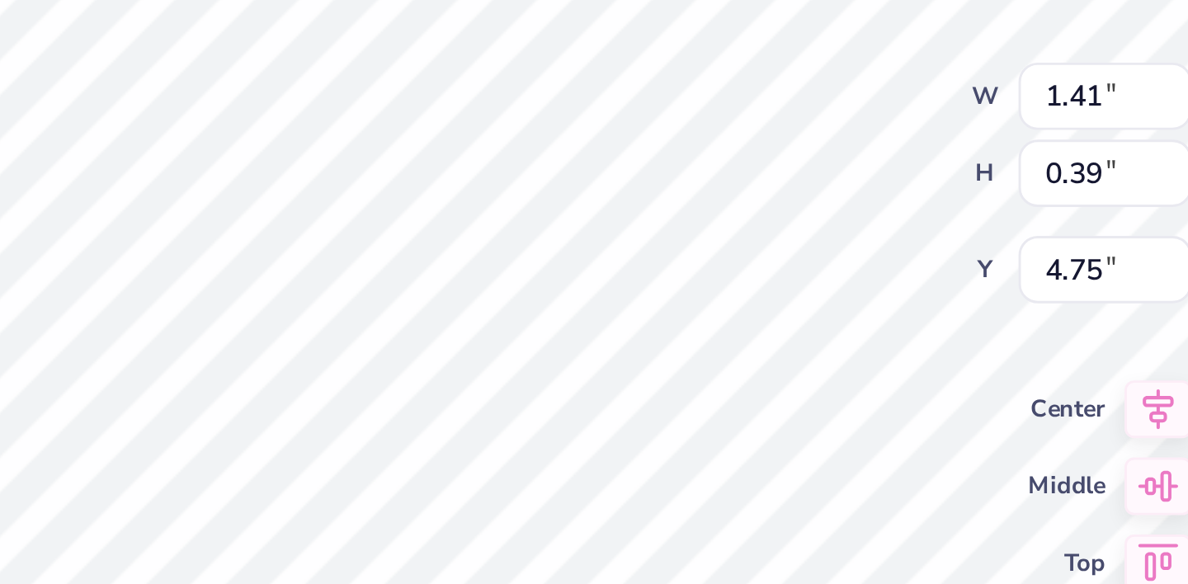
type input "3.11"
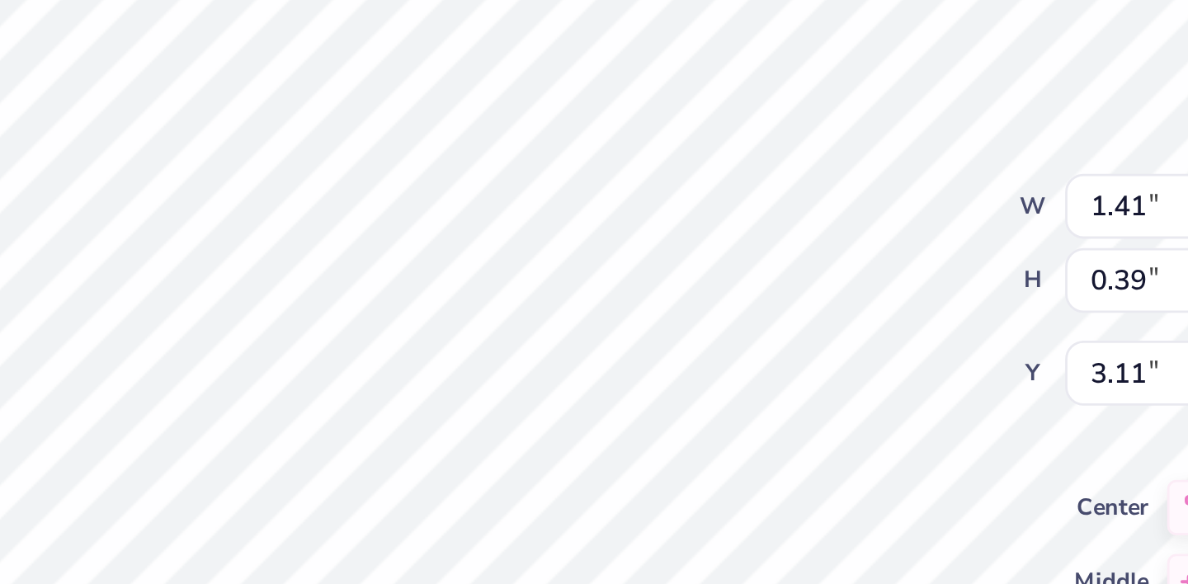
type input "1.92"
type input "1.65"
type input "0.46"
type input "1.85"
type input "2.05"
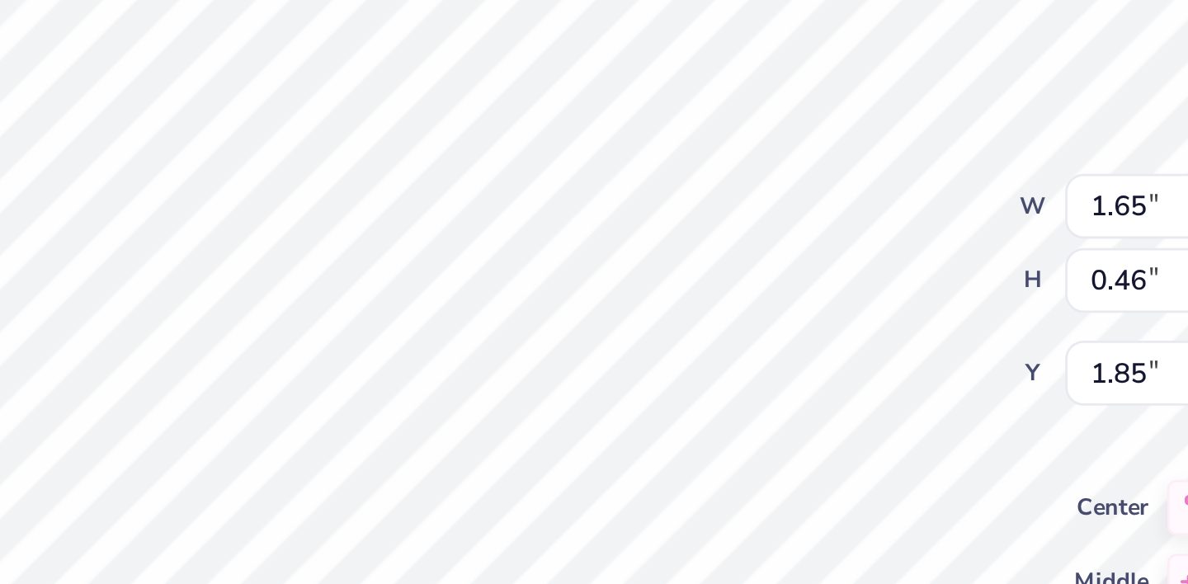
type input "0.57"
type input "1.74"
type input "1.84"
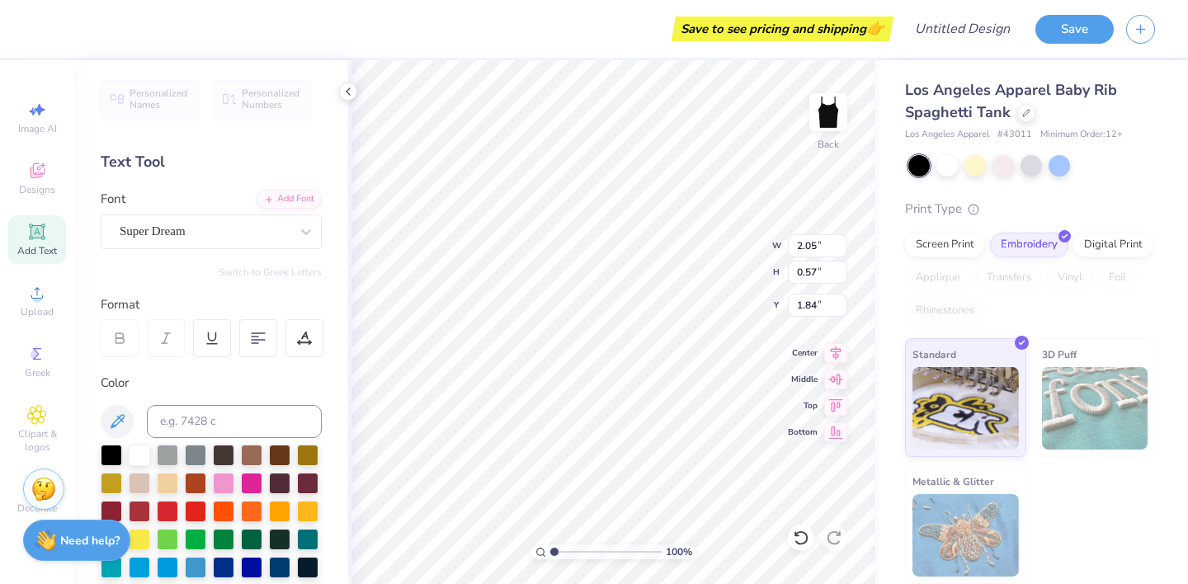
type input "4.86"
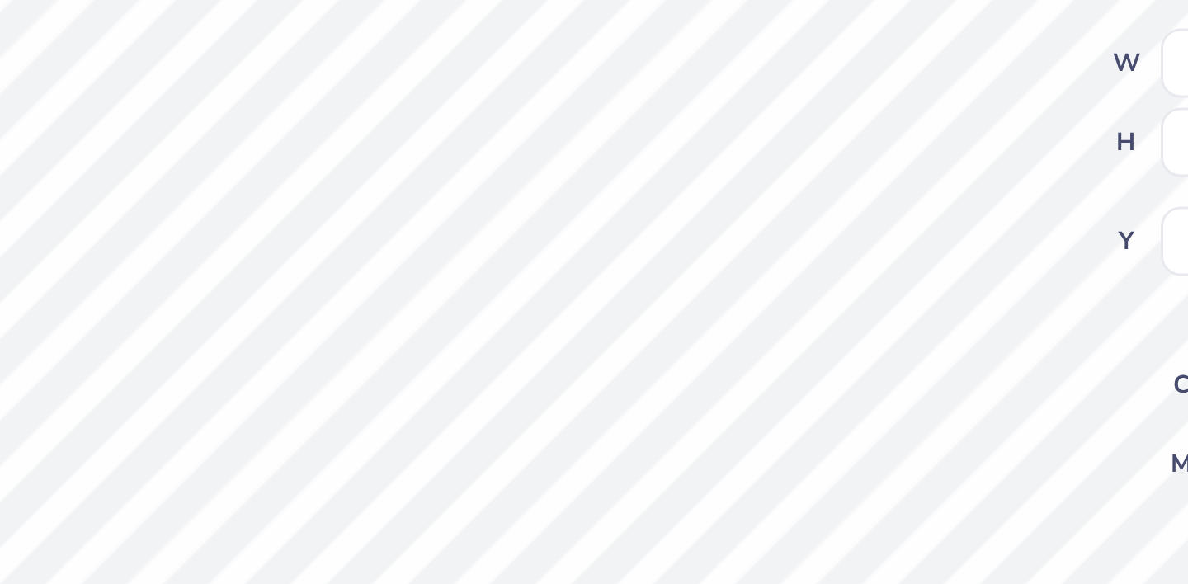
type input "1.68"
type input "0.47"
type input "4.91"
type input "6.57"
type input "3.69"
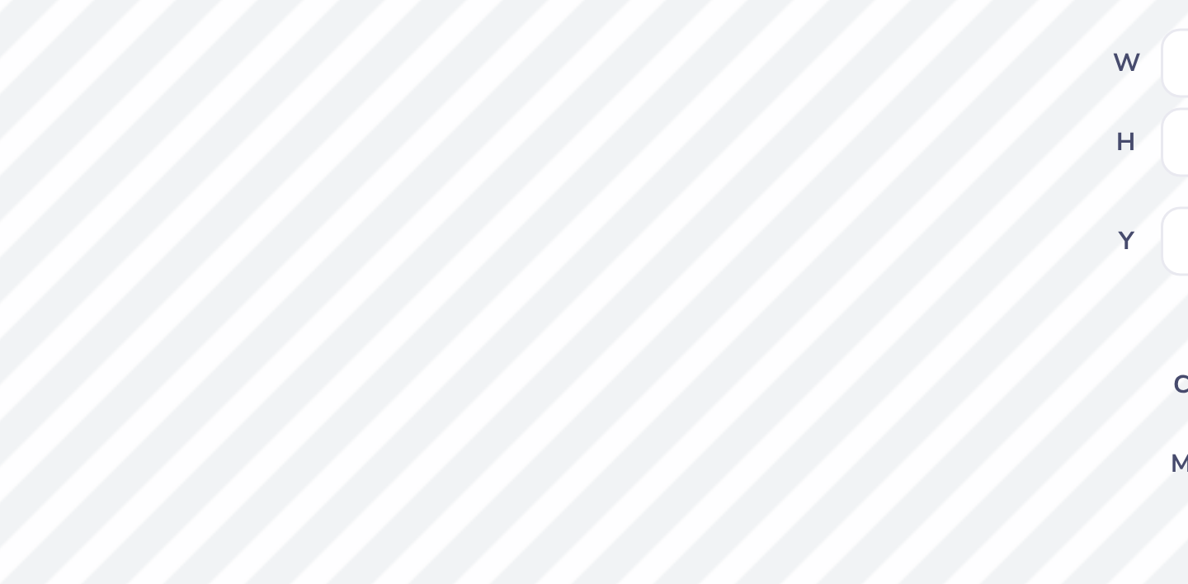
type input "1.46"
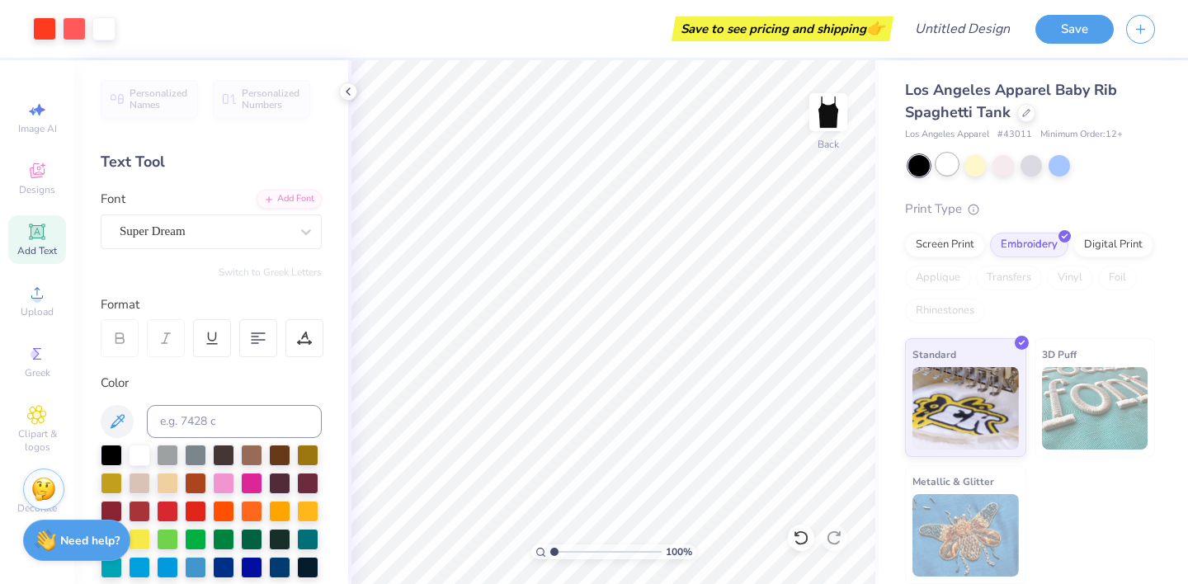
click at [941, 170] on div at bounding box center [947, 163] width 21 height 21
click at [950, 167] on div at bounding box center [947, 163] width 21 height 21
click at [1005, 175] on div at bounding box center [1003, 163] width 21 height 21
click at [943, 168] on div at bounding box center [947, 163] width 21 height 21
